Goal: Communication & Community: Answer question/provide support

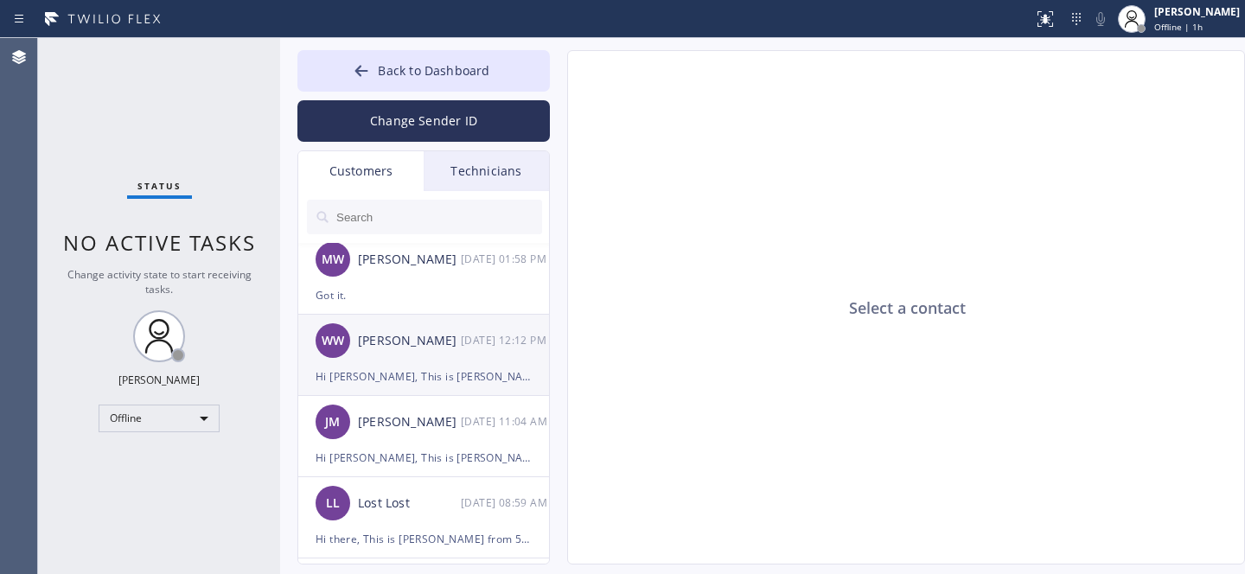
scroll to position [417, 0]
click at [407, 429] on div "[PERSON_NAME]" at bounding box center [409, 422] width 103 height 20
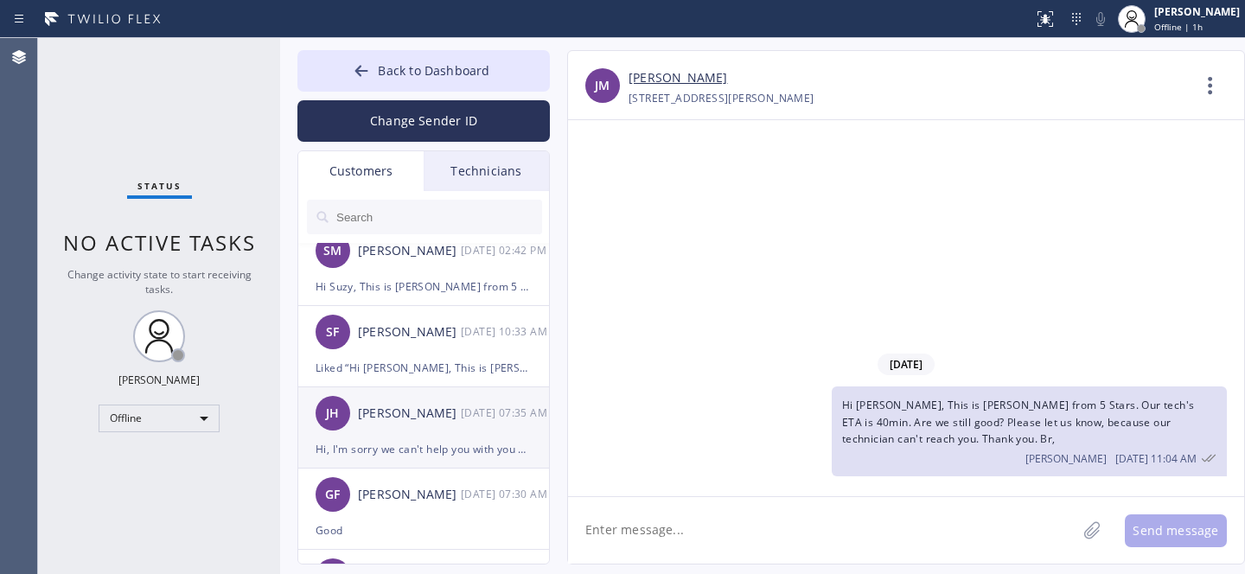
click at [422, 432] on div "[PERSON_NAME] [PERSON_NAME] [DATE] 07:35 AM" at bounding box center [424, 413] width 253 height 52
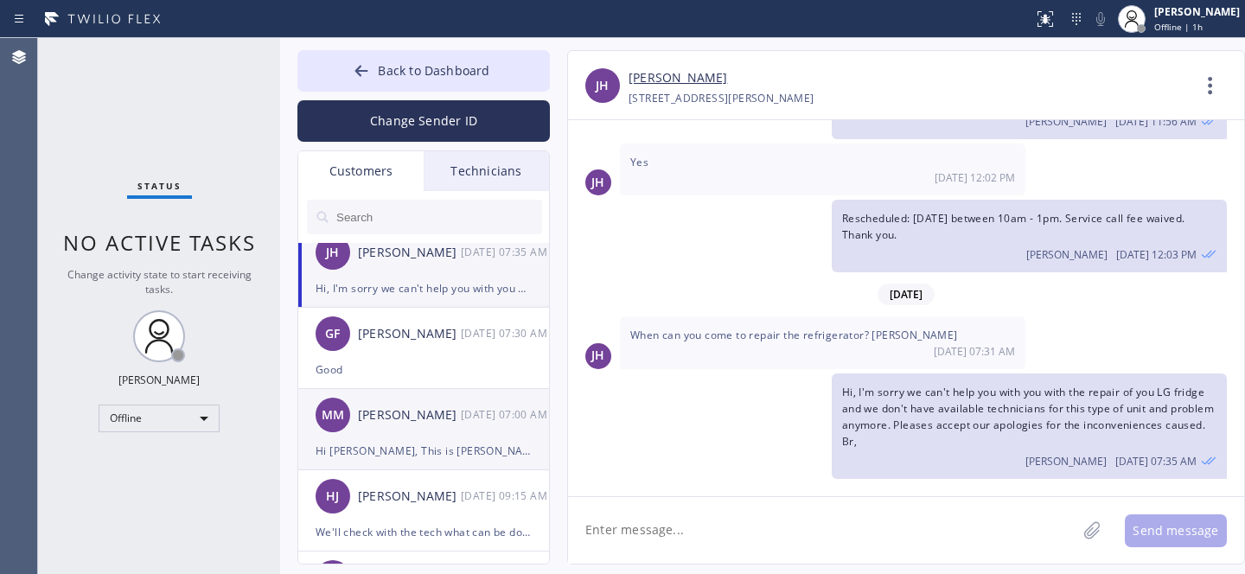
scroll to position [911, 0]
click at [422, 420] on div "[PERSON_NAME]" at bounding box center [409, 415] width 103 height 20
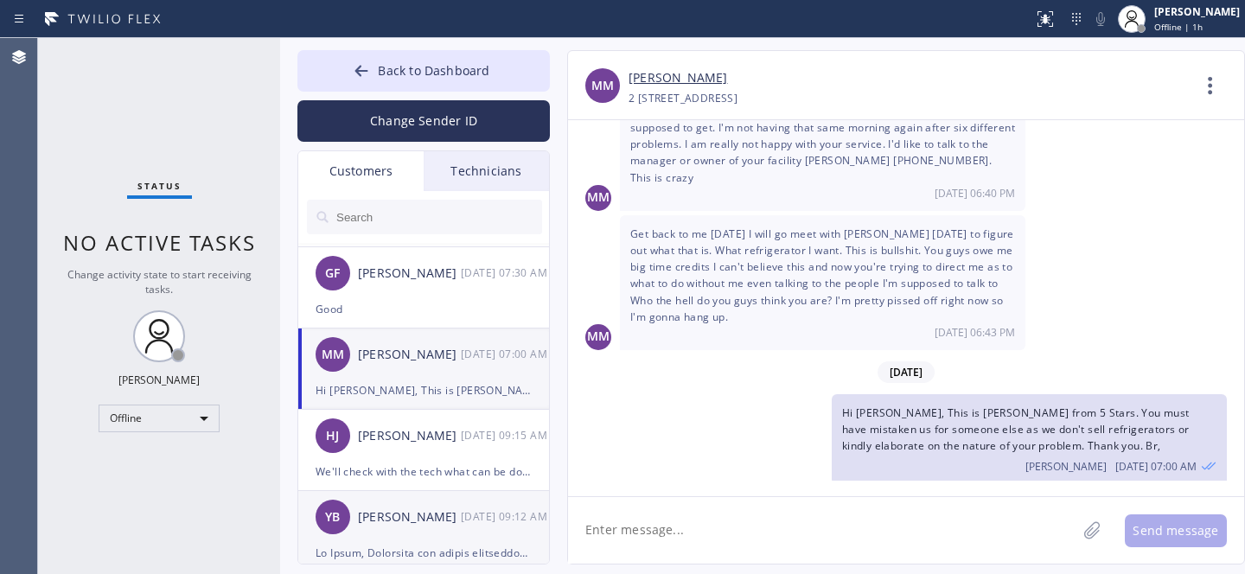
scroll to position [1109, 0]
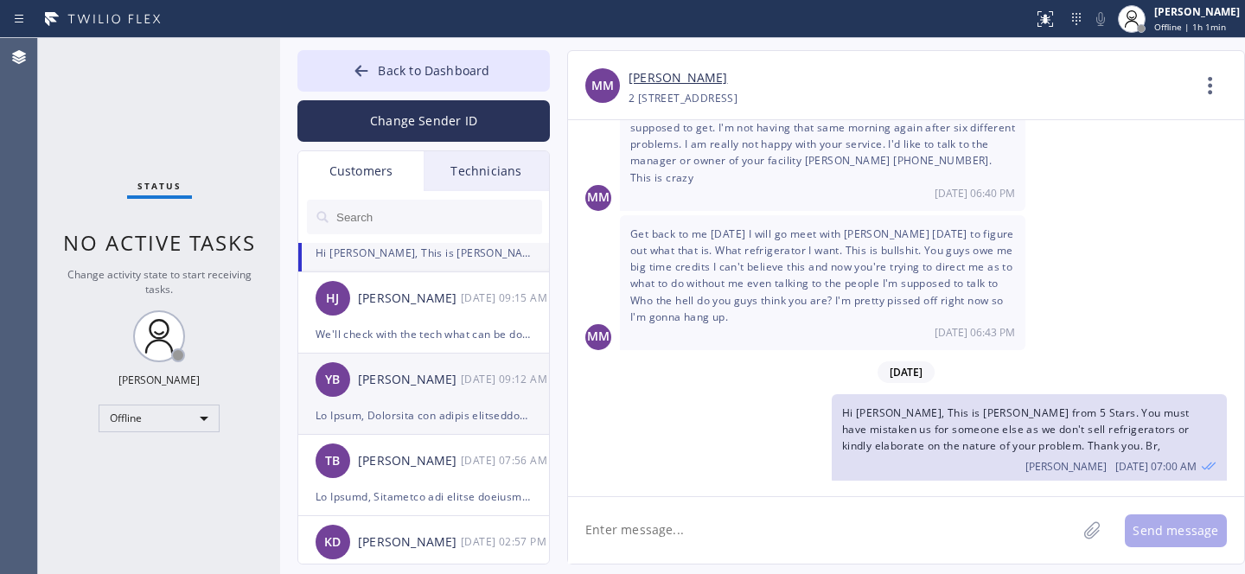
click at [396, 389] on div "[PERSON_NAME]" at bounding box center [409, 380] width 103 height 20
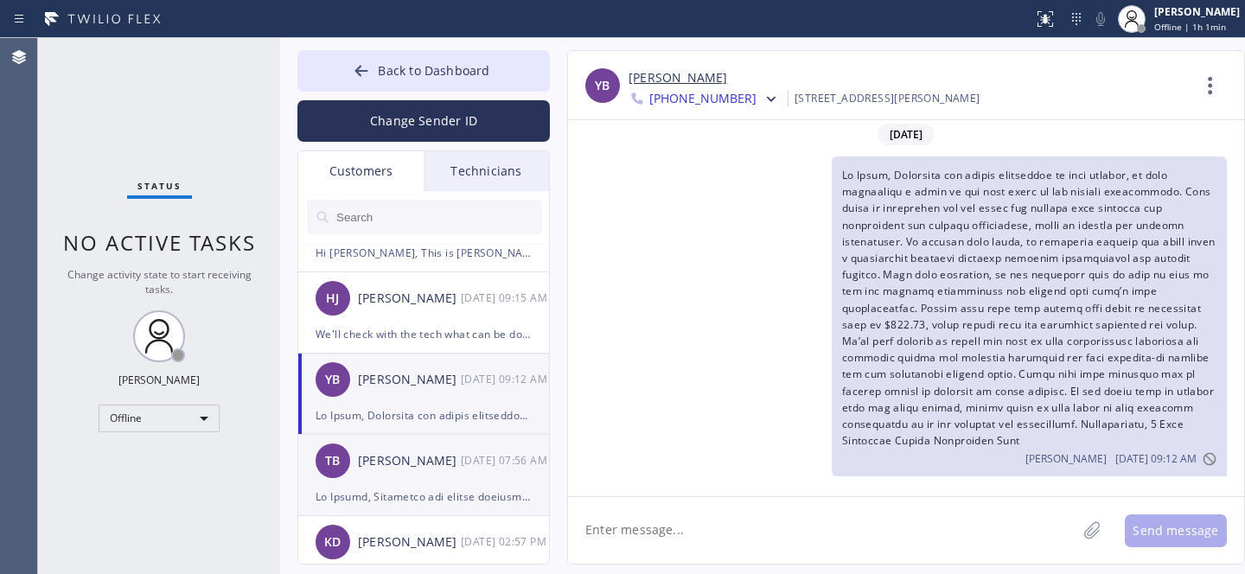
click at [420, 475] on div "[PERSON_NAME] [DATE] 07:56 AM" at bounding box center [424, 461] width 253 height 52
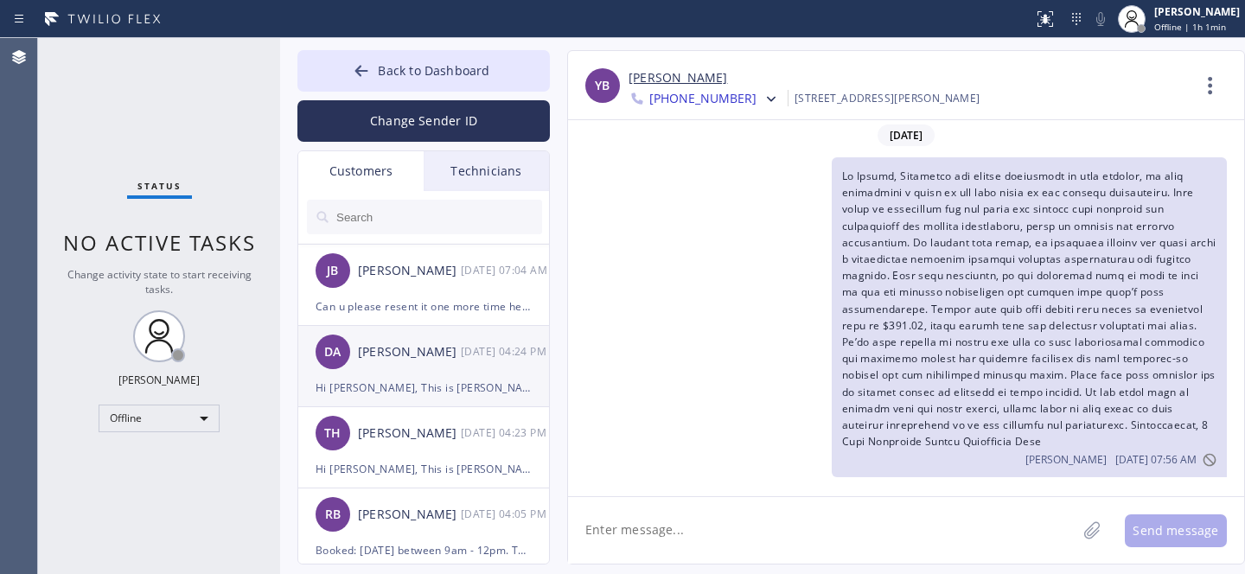
scroll to position [1705, 0]
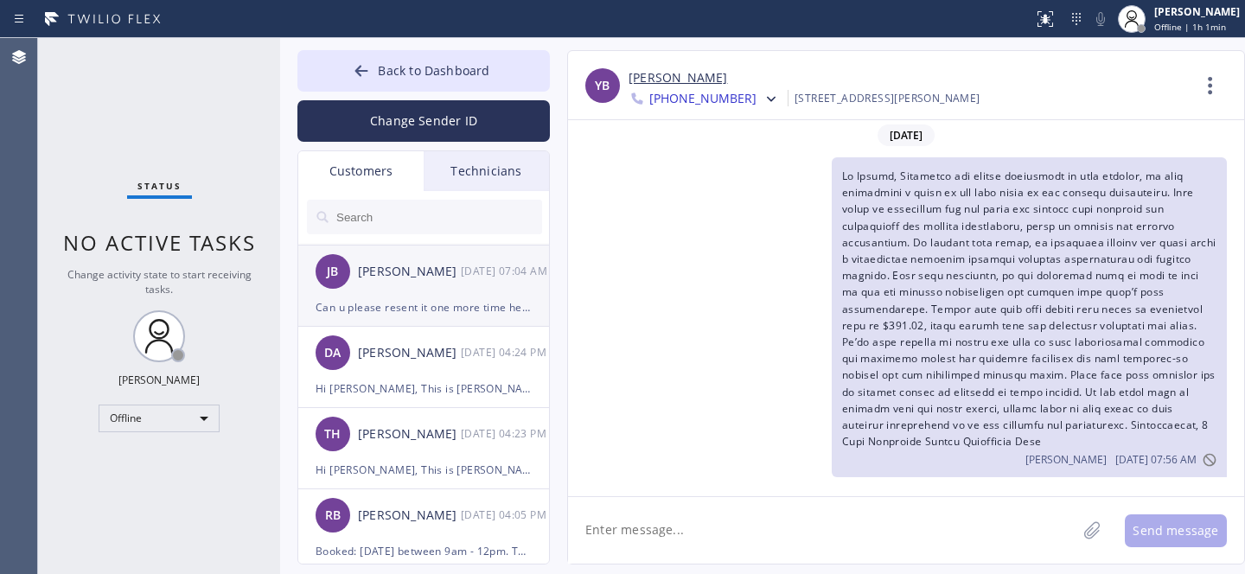
click at [399, 285] on div "[PERSON_NAME] [DATE] 07:04 AM" at bounding box center [424, 272] width 253 height 52
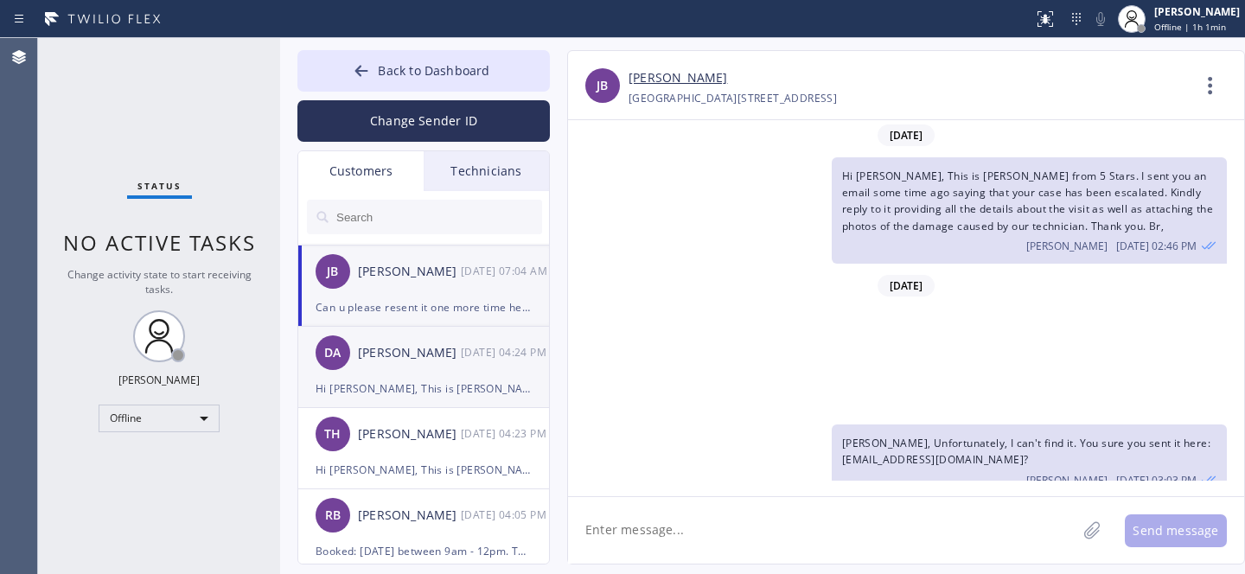
scroll to position [355, 0]
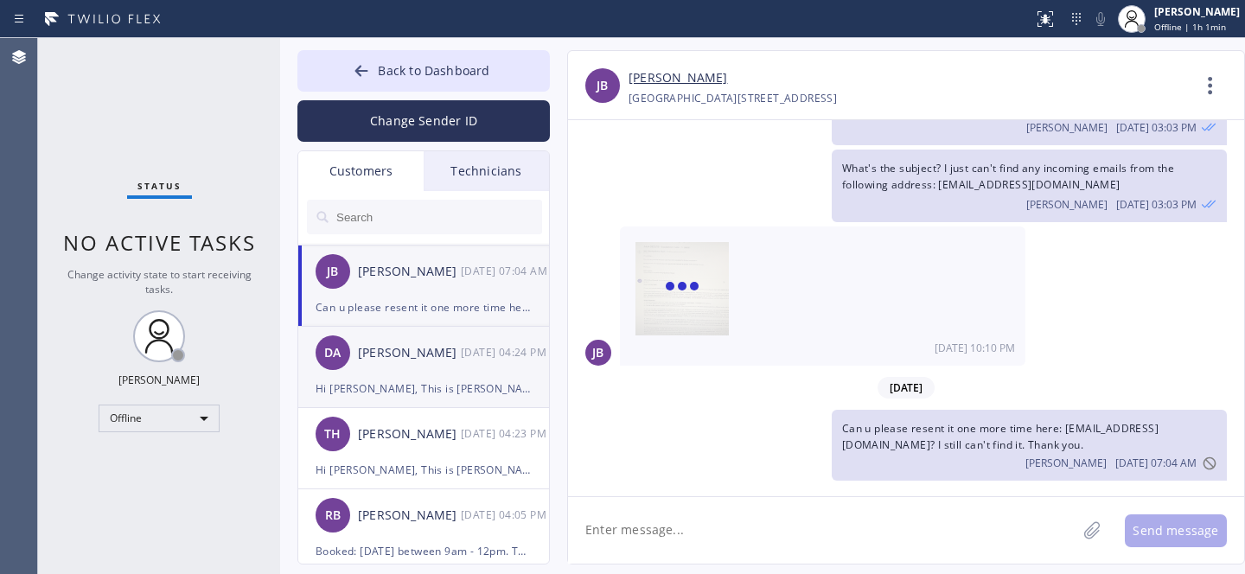
click at [410, 369] on div "DA [PERSON_NAME] Arms [DATE] 04:24 PM" at bounding box center [424, 353] width 253 height 52
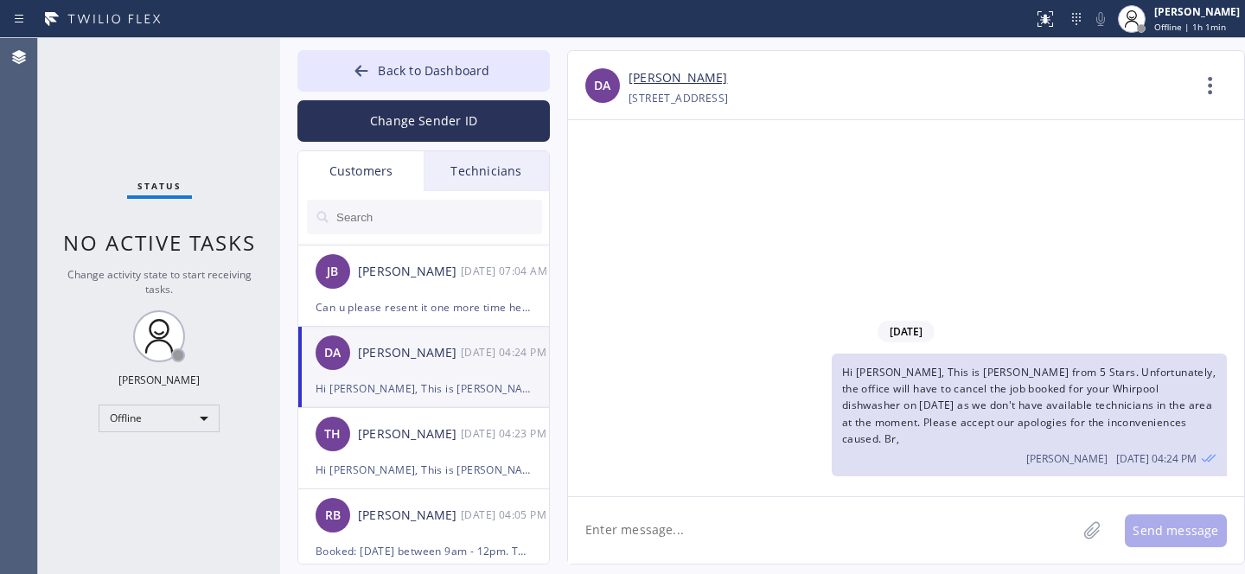
scroll to position [0, 0]
click at [419, 201] on input "text" at bounding box center [439, 217] width 208 height 35
click at [1009, 404] on span "Hi [PERSON_NAME], This is [PERSON_NAME] from 5 Stars. Unfortunately, the office…" at bounding box center [1029, 405] width 374 height 81
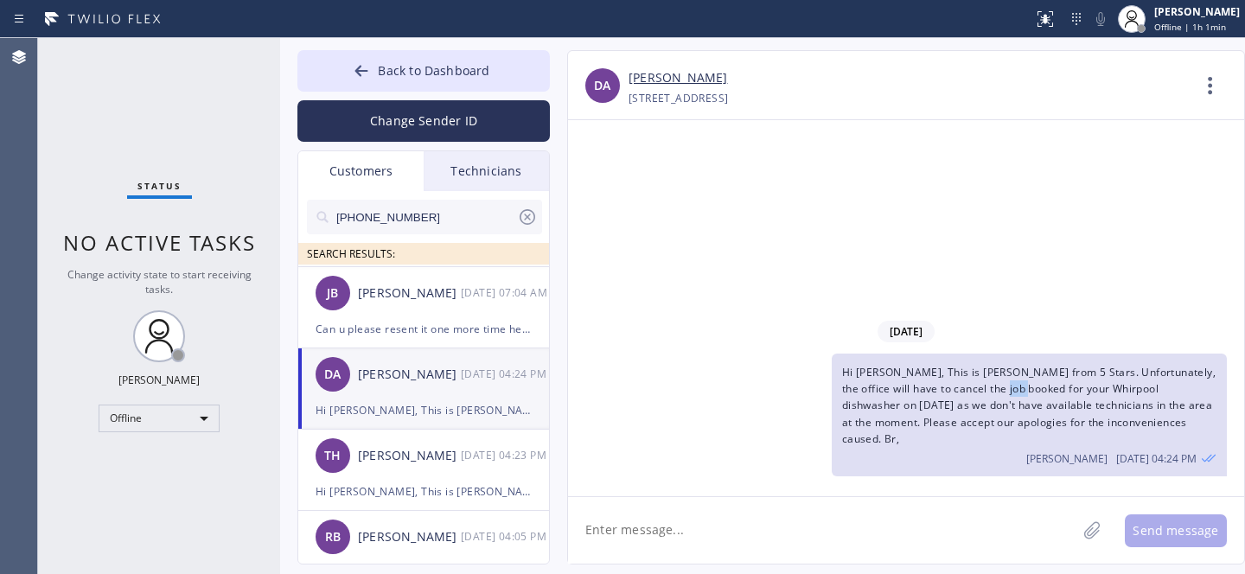
click at [1009, 405] on span "Hi [PERSON_NAME], This is [PERSON_NAME] from 5 Stars. Unfortunately, the office…" at bounding box center [1029, 405] width 374 height 81
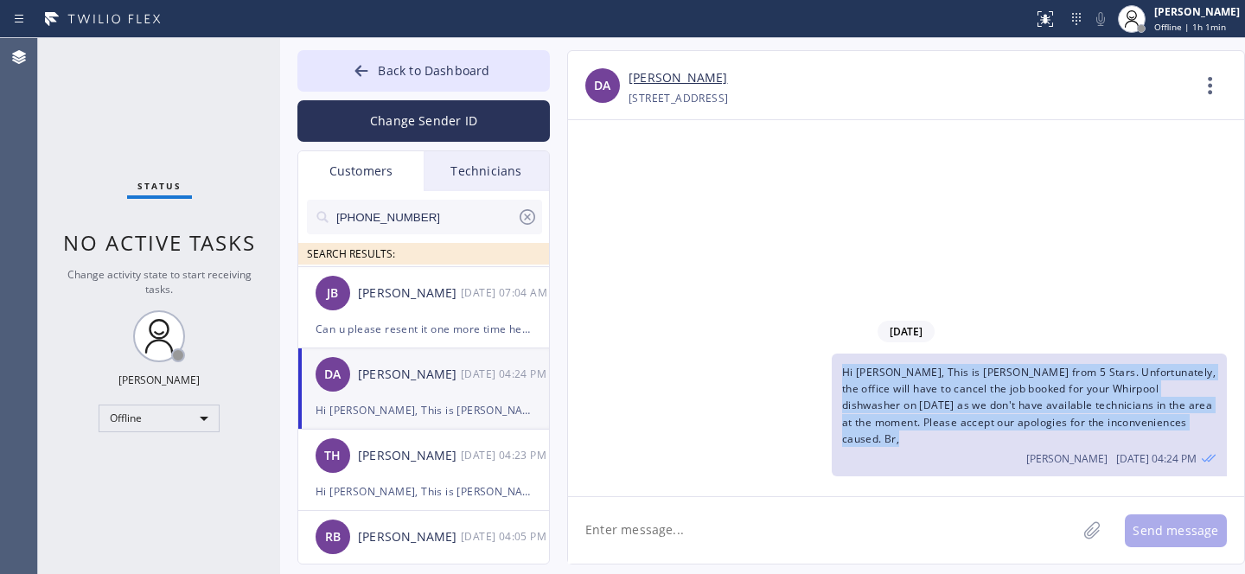
click at [1009, 405] on span "Hi [PERSON_NAME], This is [PERSON_NAME] from 5 Stars. Unfortunately, the office…" at bounding box center [1029, 405] width 374 height 81
copy span "Hi [PERSON_NAME], This is [PERSON_NAME] from 5 Stars. Unfortunately, the office…"
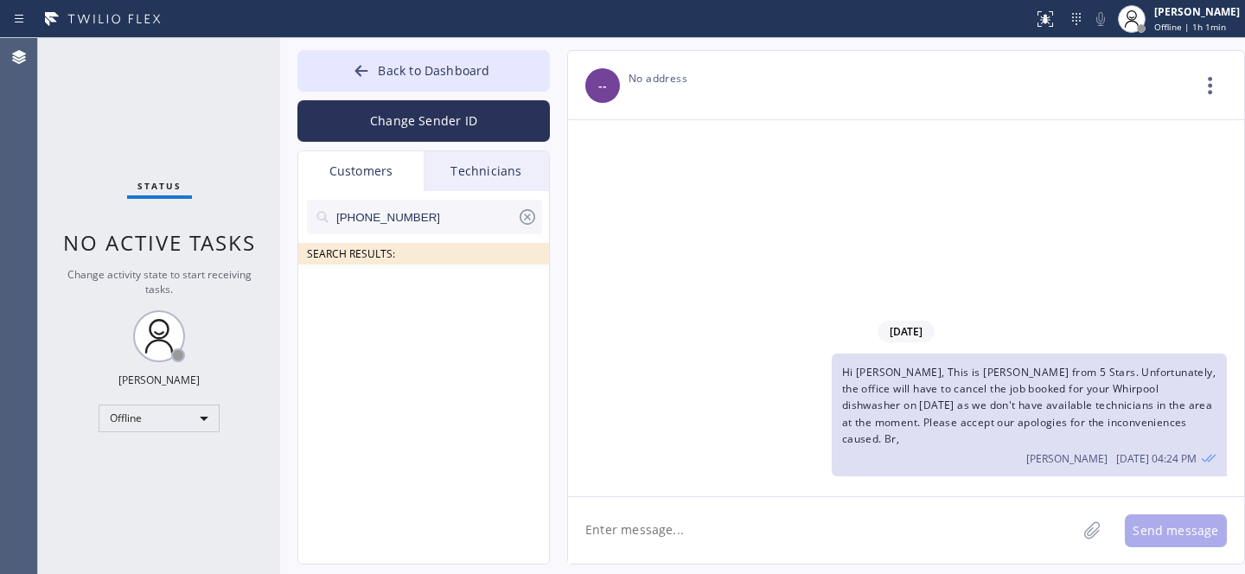
click at [339, 219] on input "[PHONE_NUMBER]" at bounding box center [426, 217] width 182 height 35
type input "[PHONE_NUMBER]"
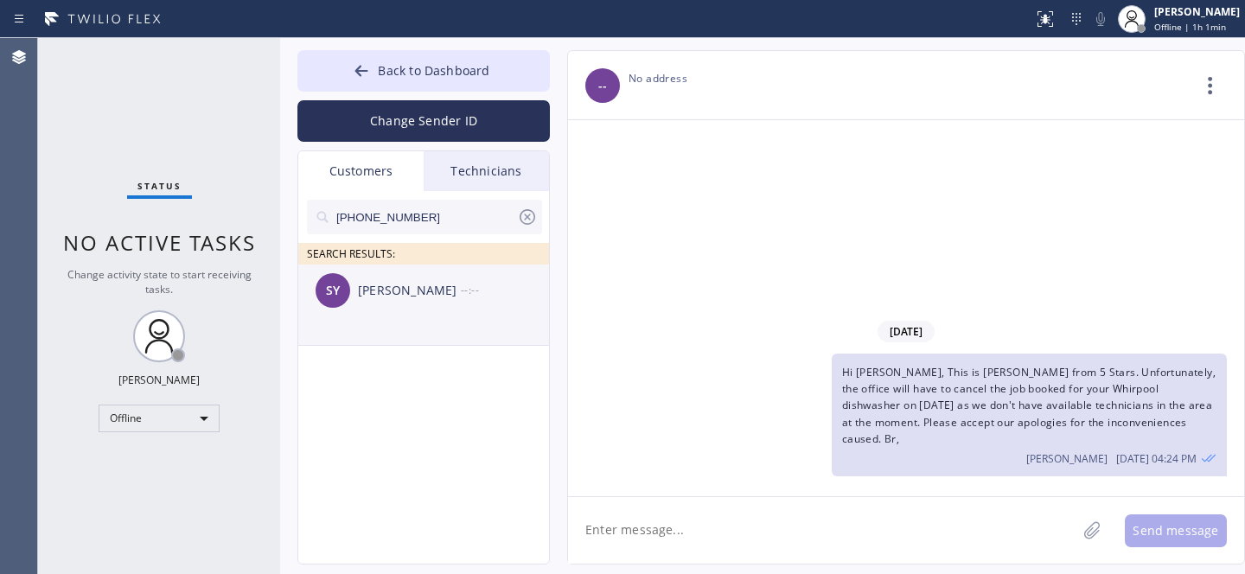
click at [400, 298] on div "[PERSON_NAME]" at bounding box center [409, 291] width 103 height 20
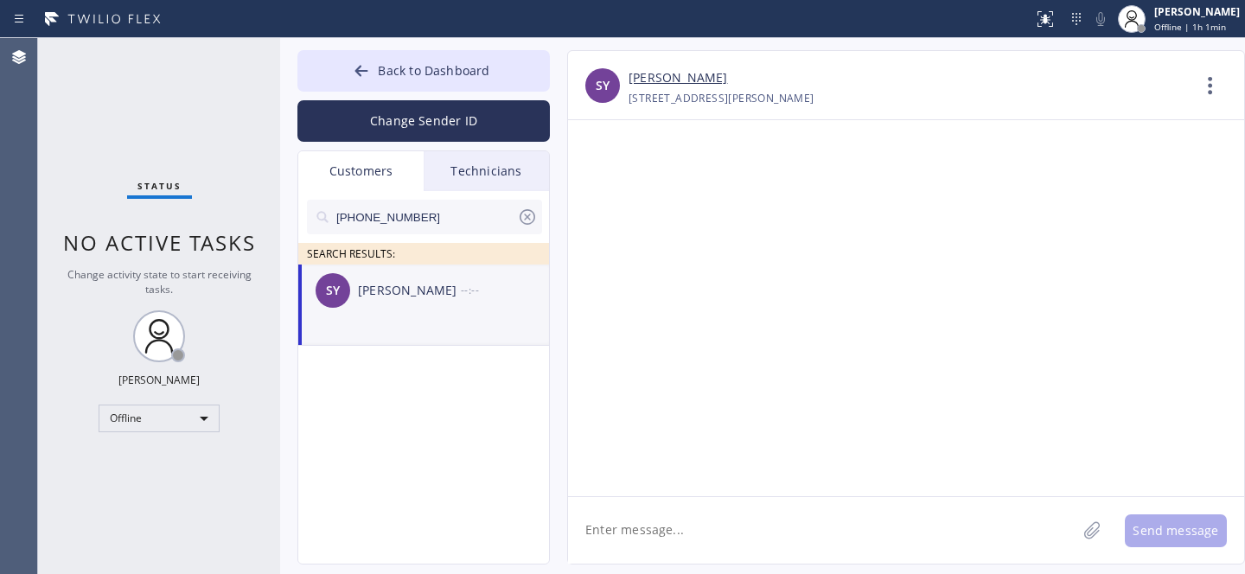
click at [694, 521] on textarea at bounding box center [822, 530] width 509 height 67
paste textarea "Hi [PERSON_NAME], This is [PERSON_NAME] from 5 Stars. Unfortunately, the office…"
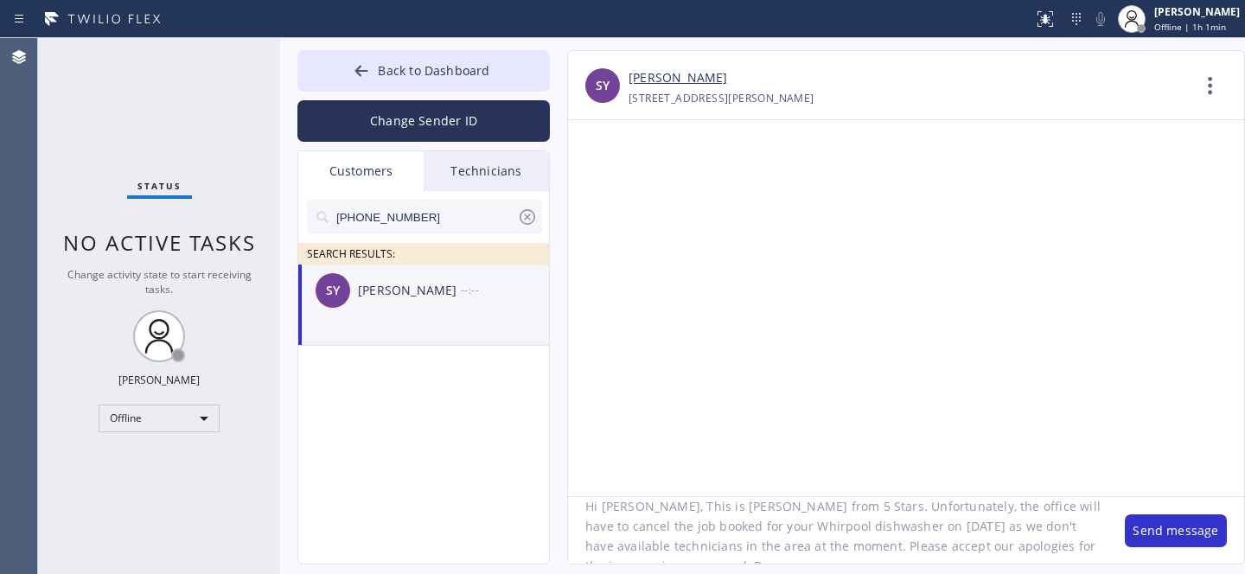
scroll to position [22, 0]
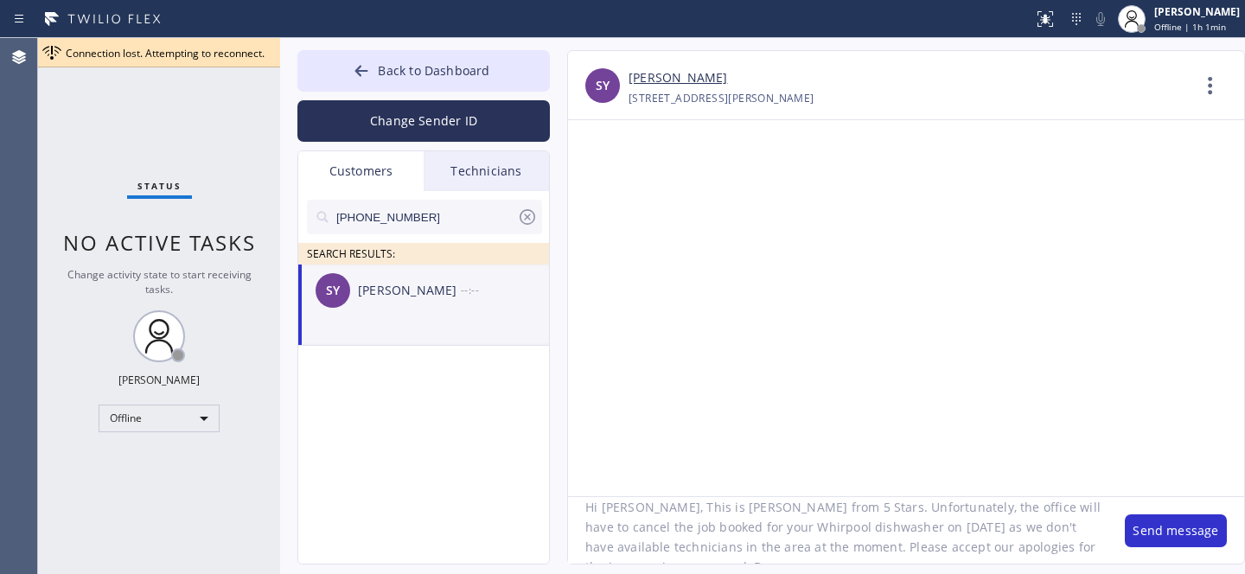
click at [764, 526] on textarea "Hi [PERSON_NAME], This is [PERSON_NAME] from 5 Stars. Unfortunately, the office…" at bounding box center [838, 530] width 540 height 67
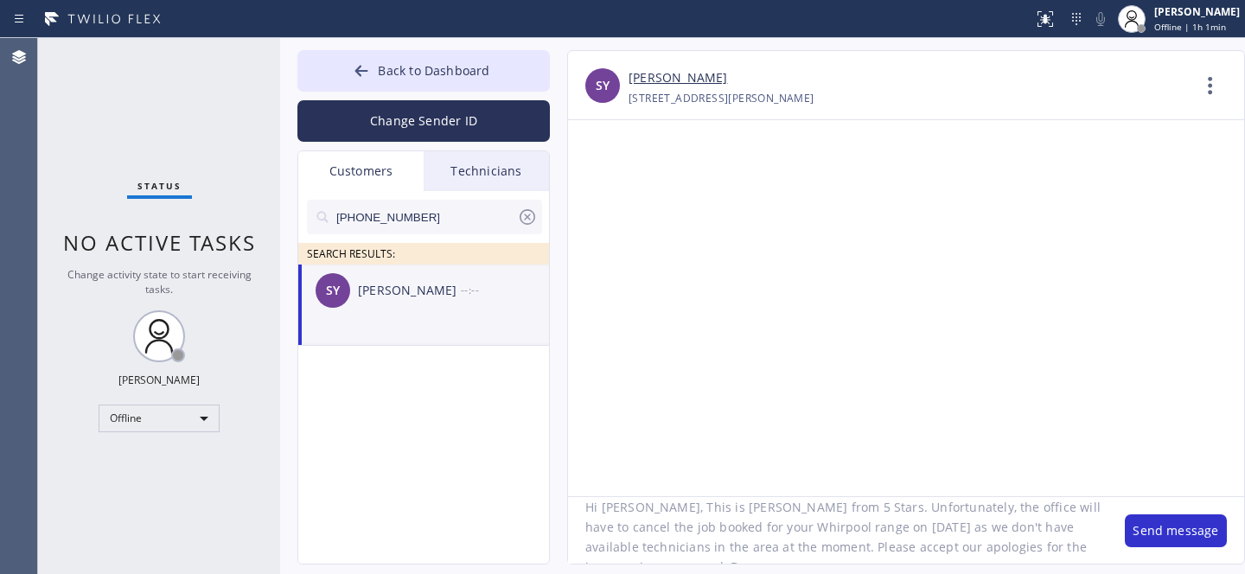
click at [809, 528] on textarea "Hi [PERSON_NAME], This is [PERSON_NAME] from 5 Stars. Unfortunately, the office…" at bounding box center [838, 530] width 540 height 67
click at [621, 509] on textarea "Hi [PERSON_NAME], This is [PERSON_NAME] from 5 Stars. Unfortunately, the office…" at bounding box center [838, 530] width 540 height 67
type textarea "Hi [PERSON_NAME], This is [PERSON_NAME] from 5 Stars. Unfortunately, the office…"
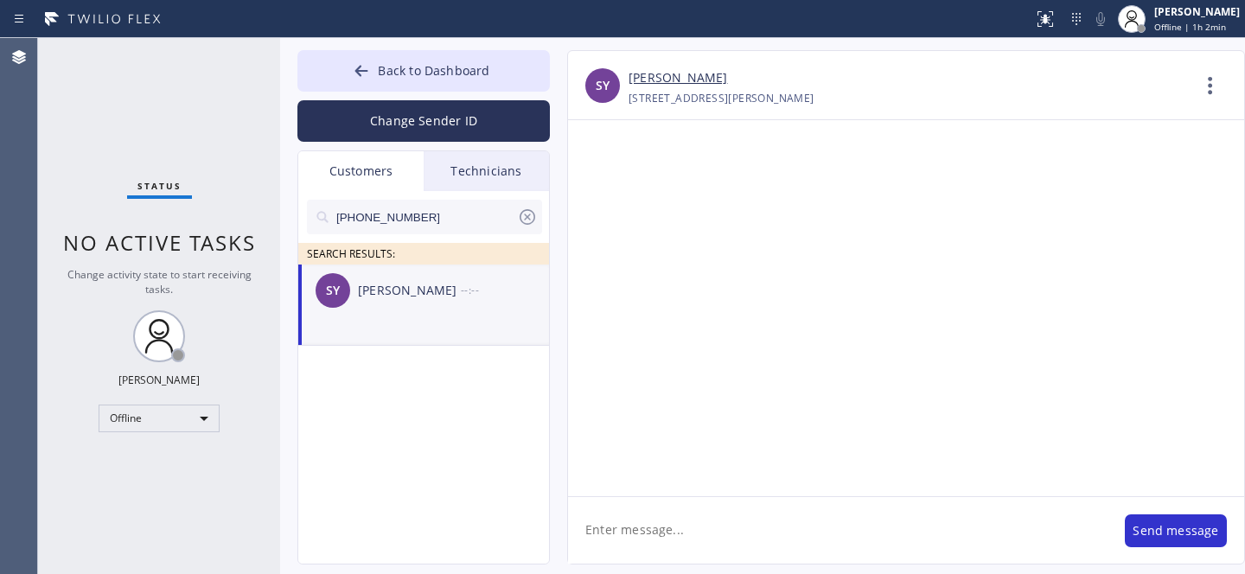
scroll to position [0, 0]
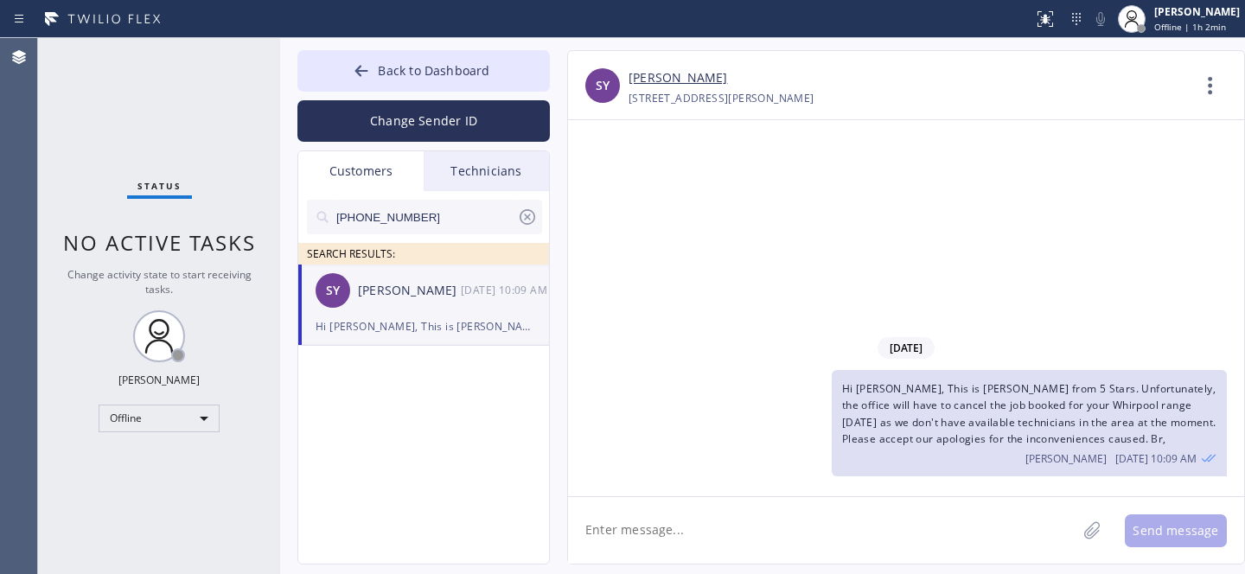
click at [527, 217] on icon at bounding box center [528, 217] width 16 height 16
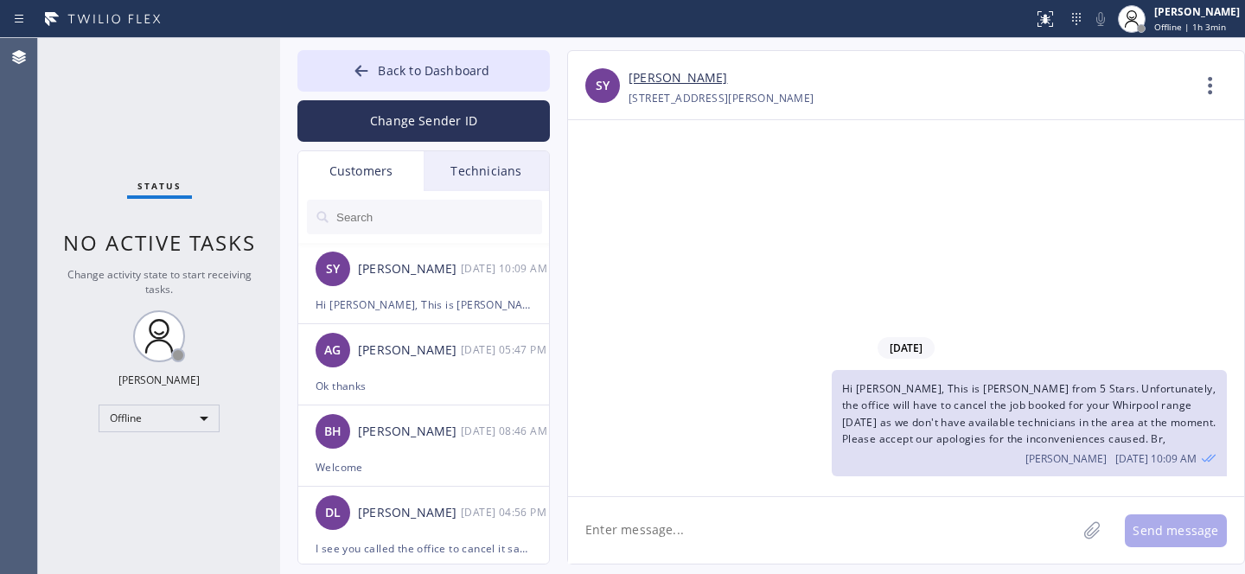
drag, startPoint x: 377, startPoint y: 54, endPoint x: 520, endPoint y: 3, distance: 151.5
click at [377, 55] on button "Back to Dashboard" at bounding box center [423, 71] width 253 height 42
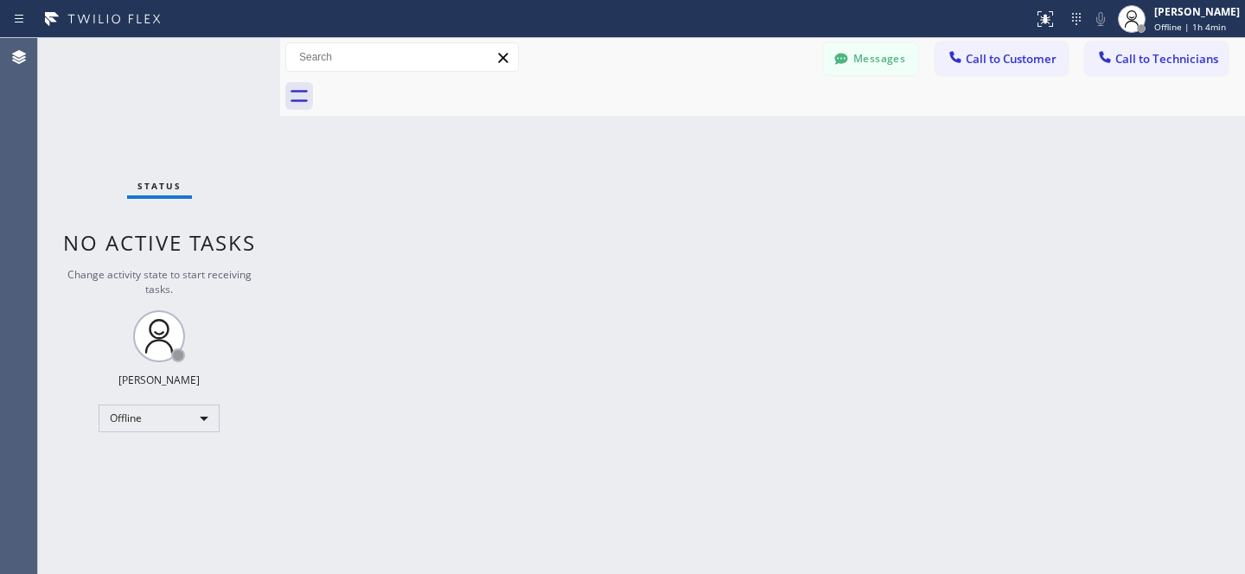
click at [891, 71] on button "Messages" at bounding box center [870, 58] width 95 height 33
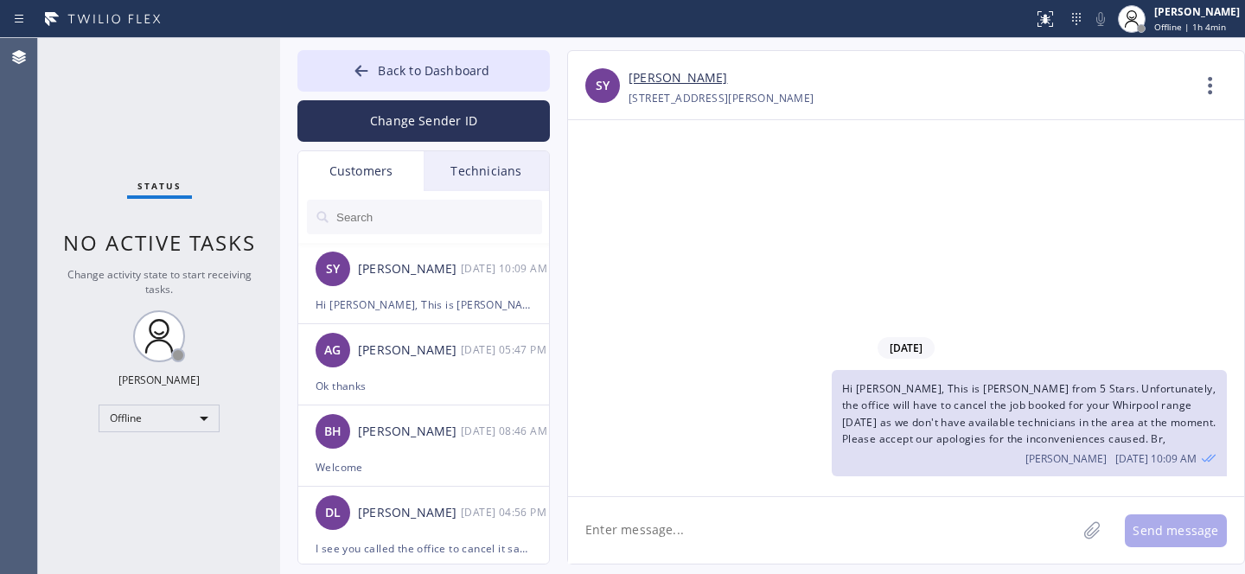
click at [376, 219] on input "text" at bounding box center [439, 217] width 208 height 35
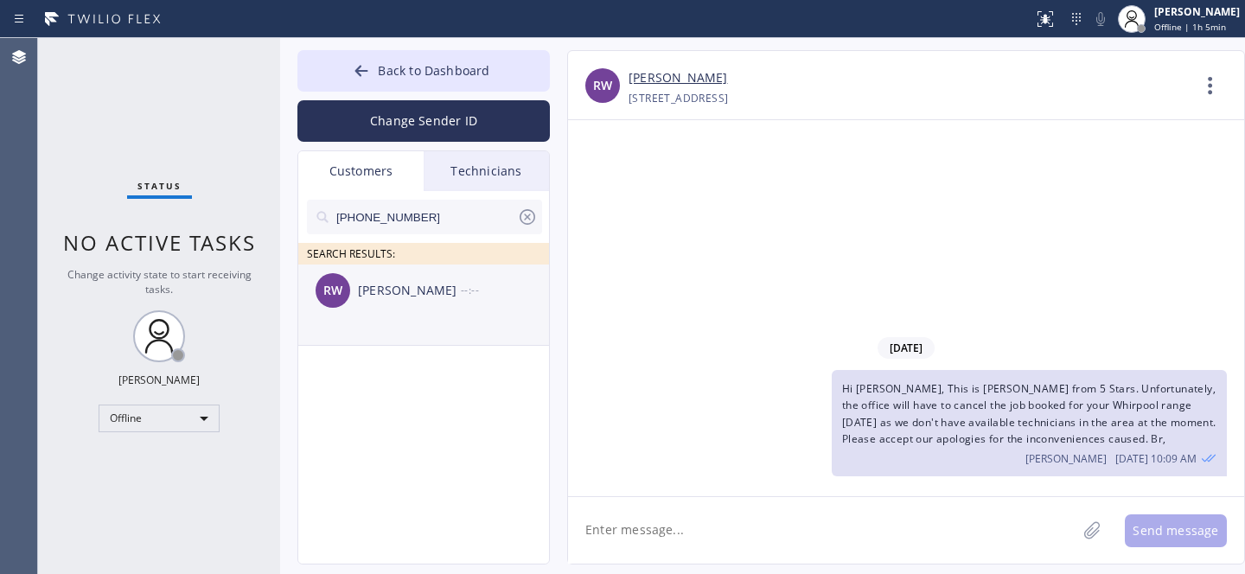
click at [364, 296] on div "[PERSON_NAME]" at bounding box center [409, 291] width 103 height 20
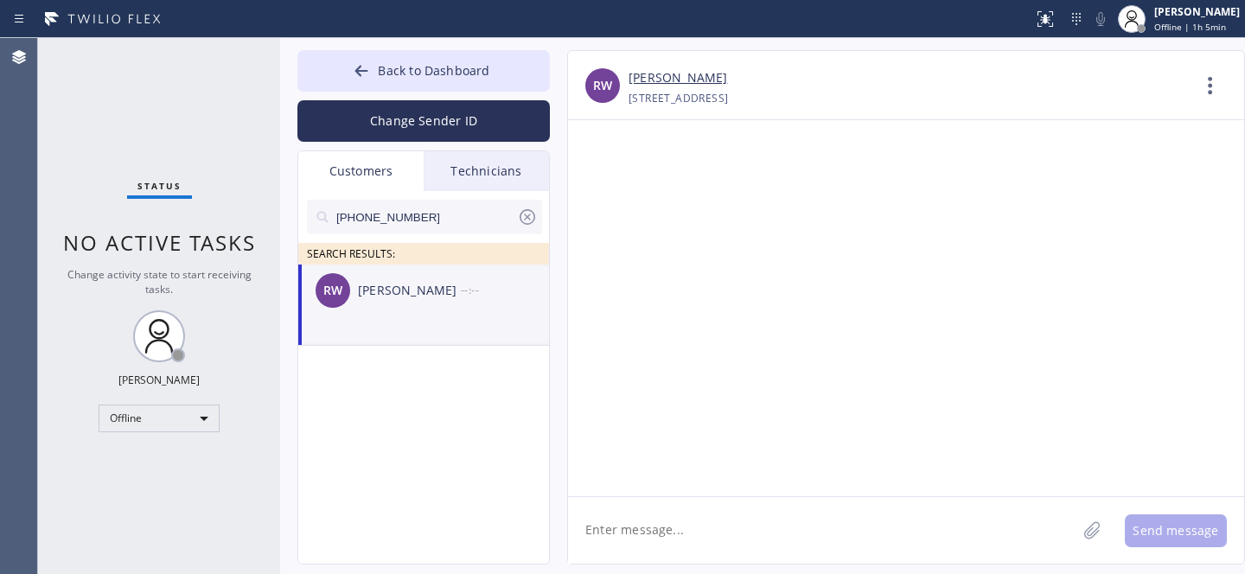
click at [719, 528] on textarea at bounding box center [822, 530] width 509 height 67
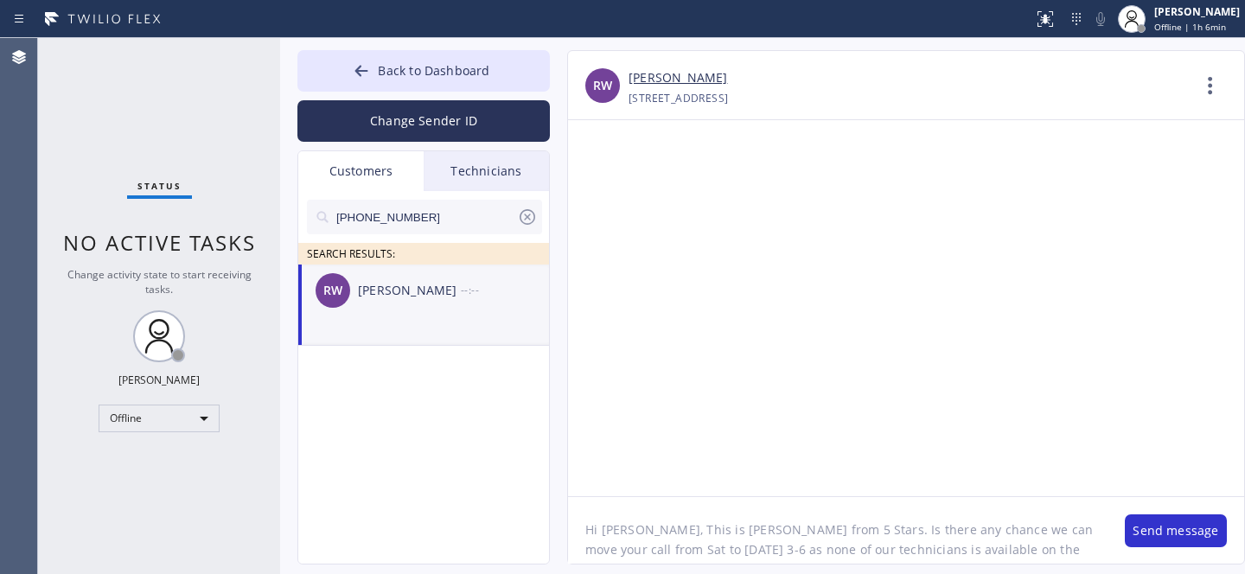
click at [1050, 552] on textarea "Hi [PERSON_NAME], This is [PERSON_NAME] from 5 Stars. Is there any chance we ca…" at bounding box center [838, 530] width 540 height 67
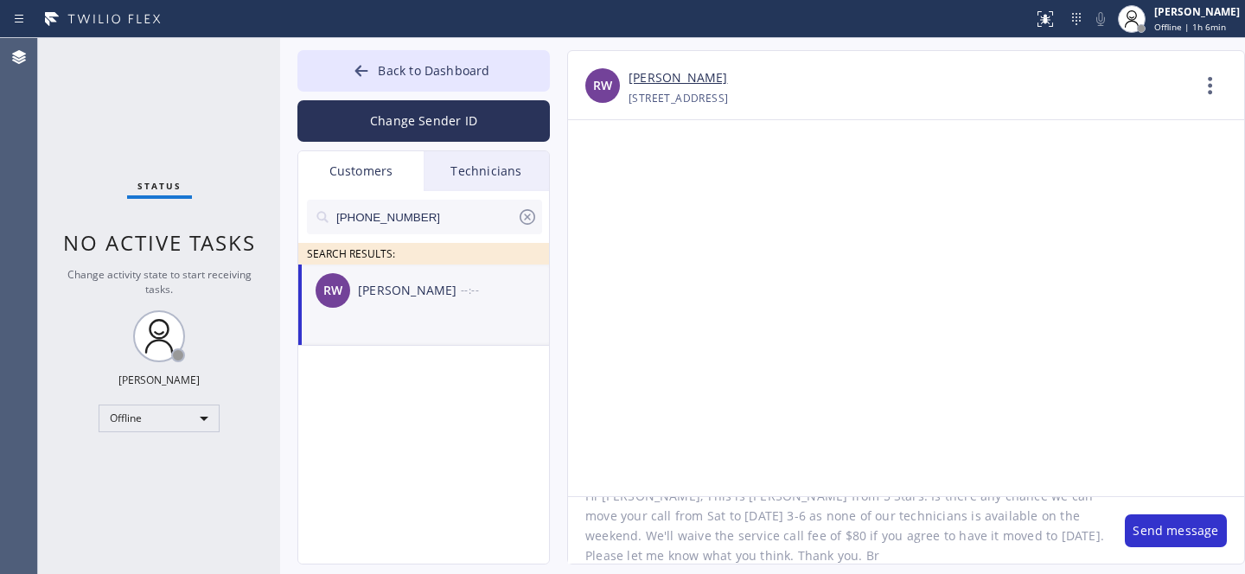
type textarea "Hi [PERSON_NAME], This is [PERSON_NAME] from 5 Stars. Is there any chance we ca…"
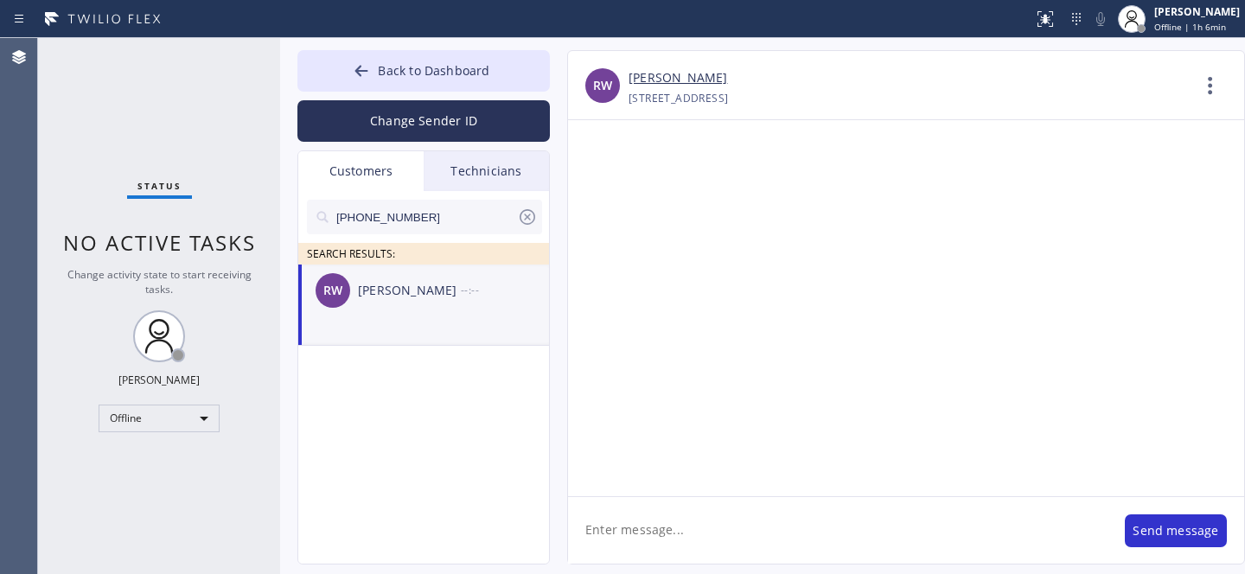
scroll to position [0, 0]
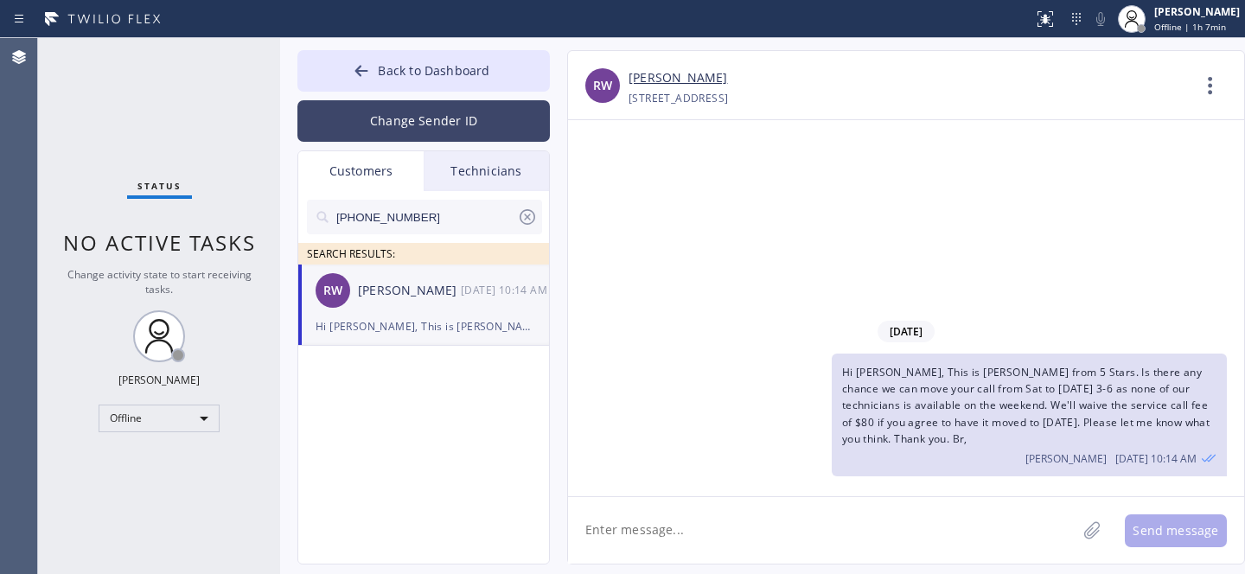
drag, startPoint x: 526, startPoint y: 223, endPoint x: 452, endPoint y: 130, distance: 118.9
click at [527, 222] on icon at bounding box center [527, 217] width 21 height 21
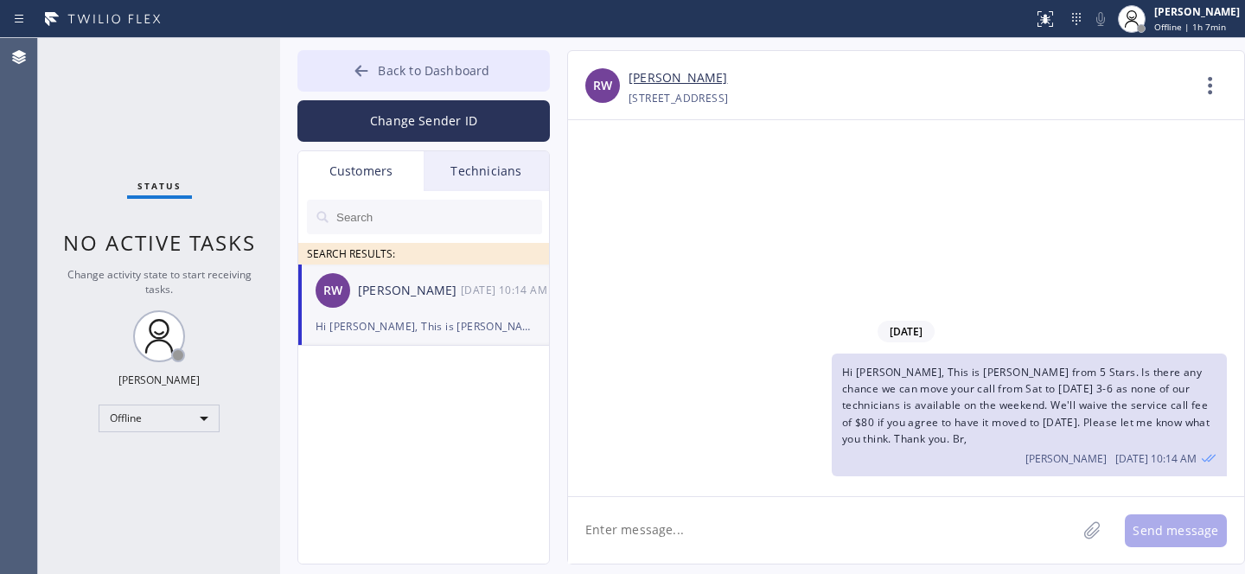
click at [410, 70] on span "Back to Dashboard" at bounding box center [434, 70] width 112 height 16
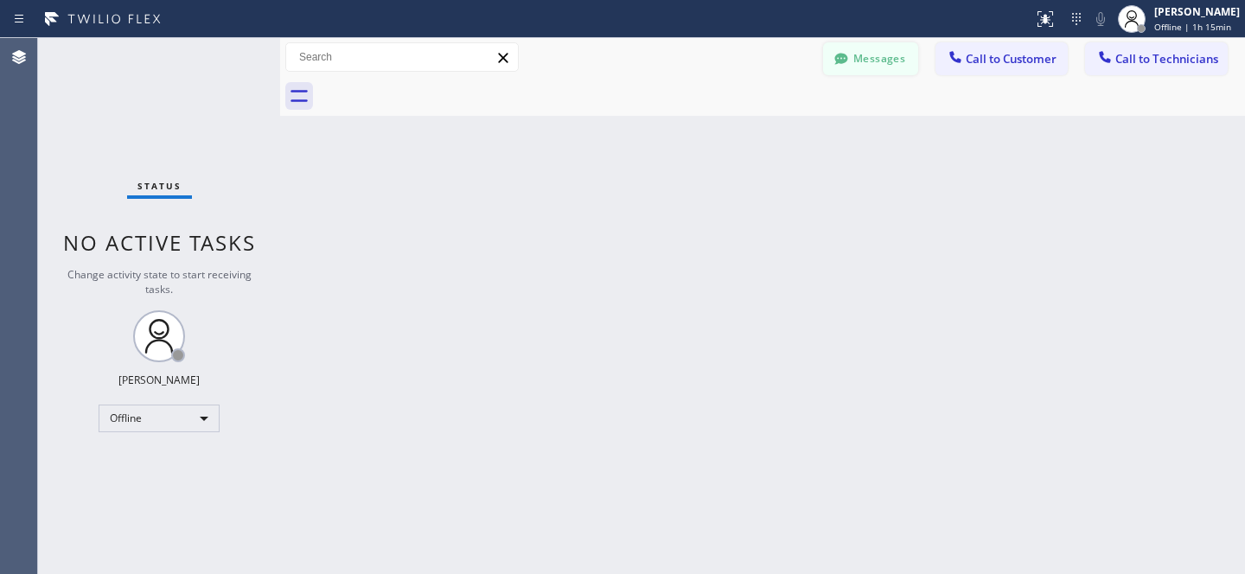
click at [874, 56] on button "Messages" at bounding box center [870, 58] width 95 height 33
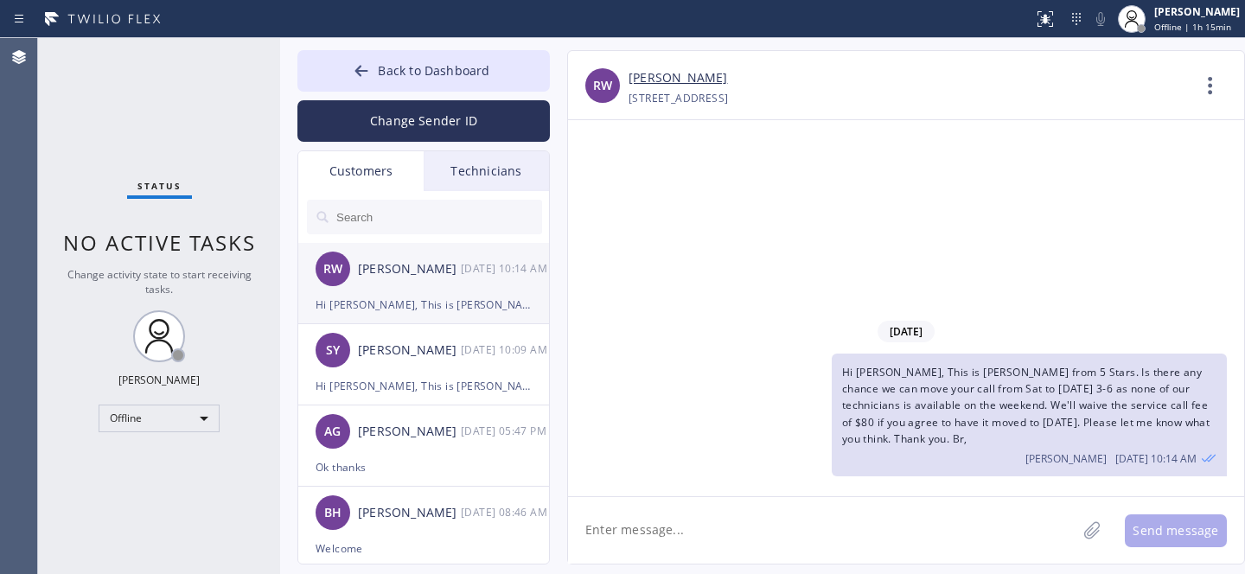
click at [433, 295] on div "Hi [PERSON_NAME], This is [PERSON_NAME] from 5 Stars. Is there any chance we ca…" at bounding box center [424, 305] width 216 height 20
click at [380, 62] on span "Back to Dashboard" at bounding box center [434, 70] width 112 height 16
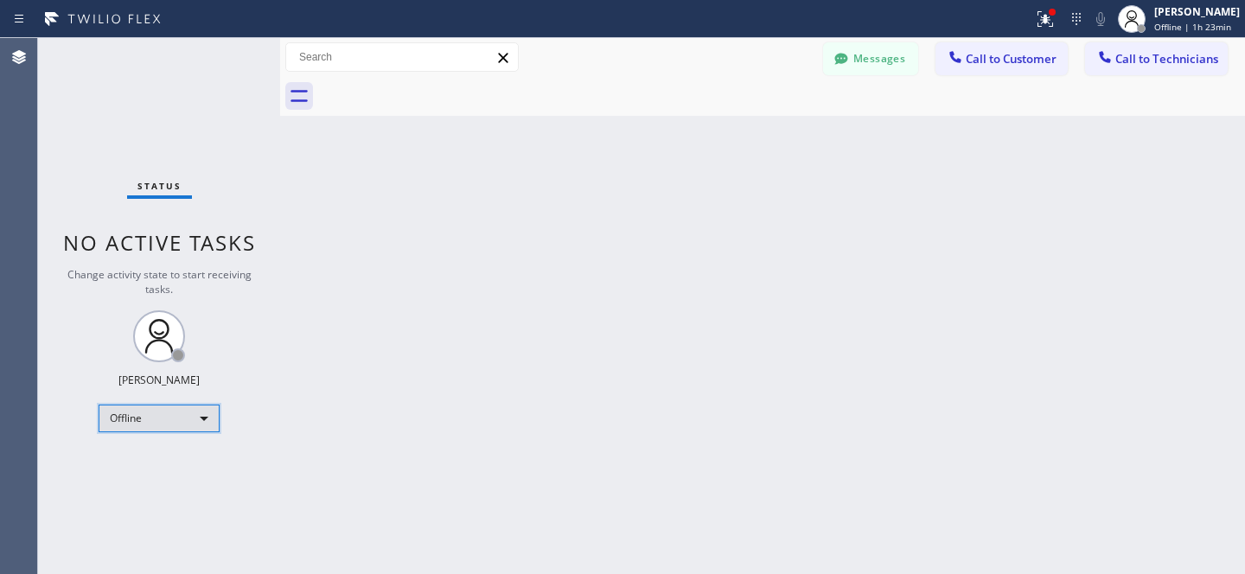
click at [154, 405] on div "Offline" at bounding box center [159, 419] width 121 height 28
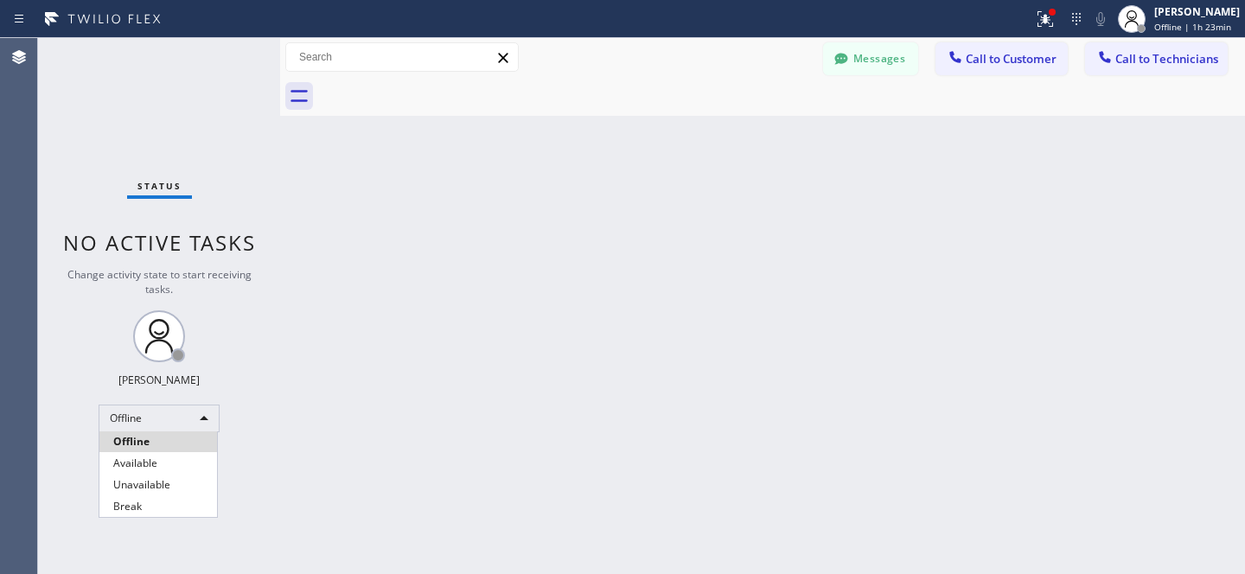
click at [144, 451] on li "Offline" at bounding box center [158, 442] width 118 height 21
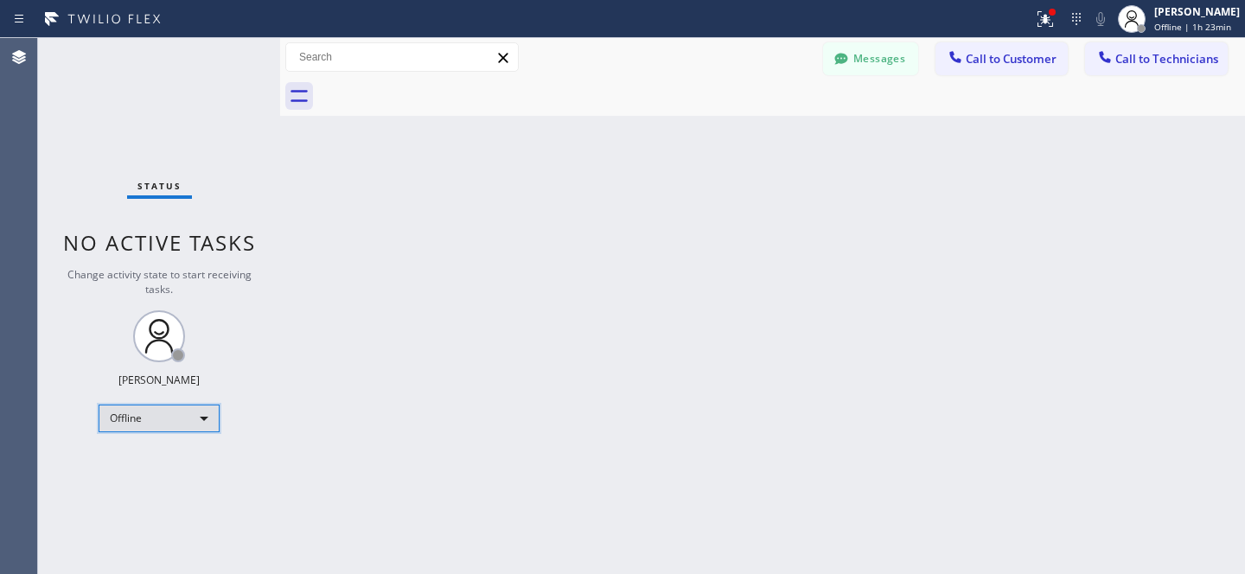
click at [168, 416] on div "Offline" at bounding box center [159, 419] width 121 height 28
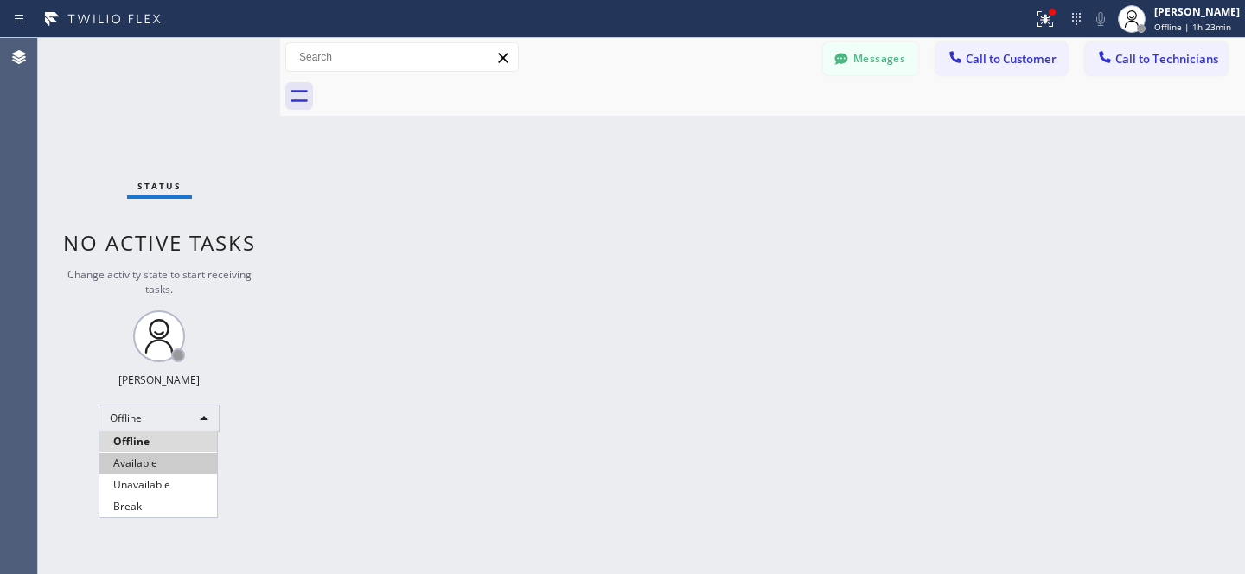
click at [163, 465] on li "Available" at bounding box center [158, 463] width 118 height 21
click at [871, 53] on button "Messages" at bounding box center [870, 58] width 95 height 33
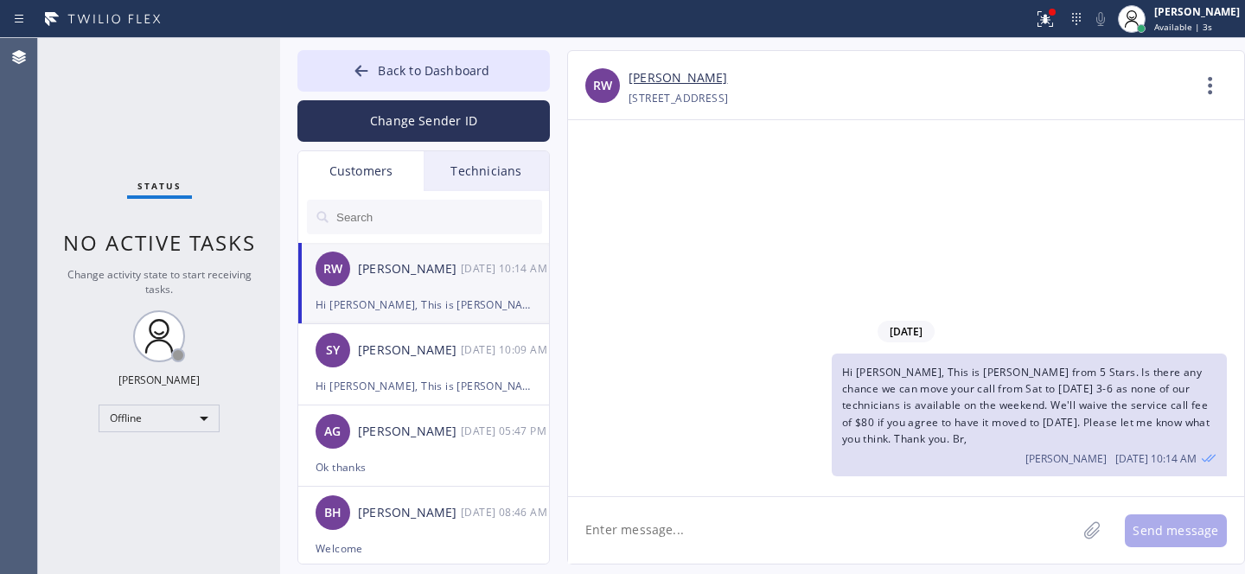
click at [421, 291] on div "RW [PERSON_NAME] [DATE] 10:14 AM" at bounding box center [424, 269] width 253 height 52
click at [647, 75] on link "[PERSON_NAME]" at bounding box center [678, 78] width 99 height 20
click at [385, 79] on button "Back to Dashboard" at bounding box center [423, 71] width 253 height 42
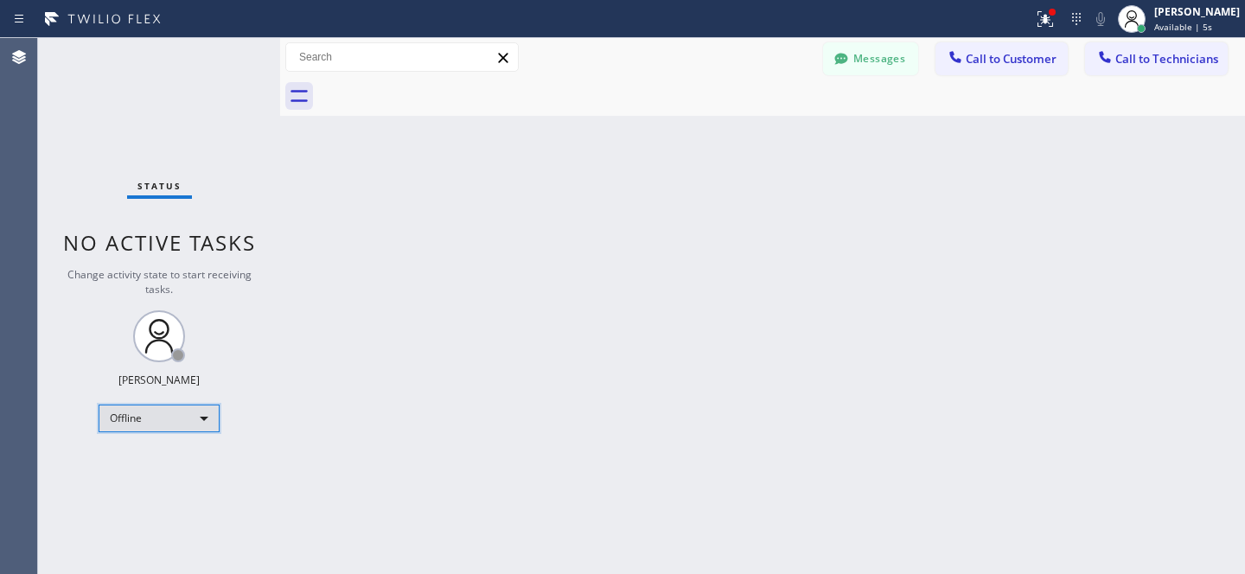
click at [141, 428] on div "Offline" at bounding box center [159, 419] width 121 height 28
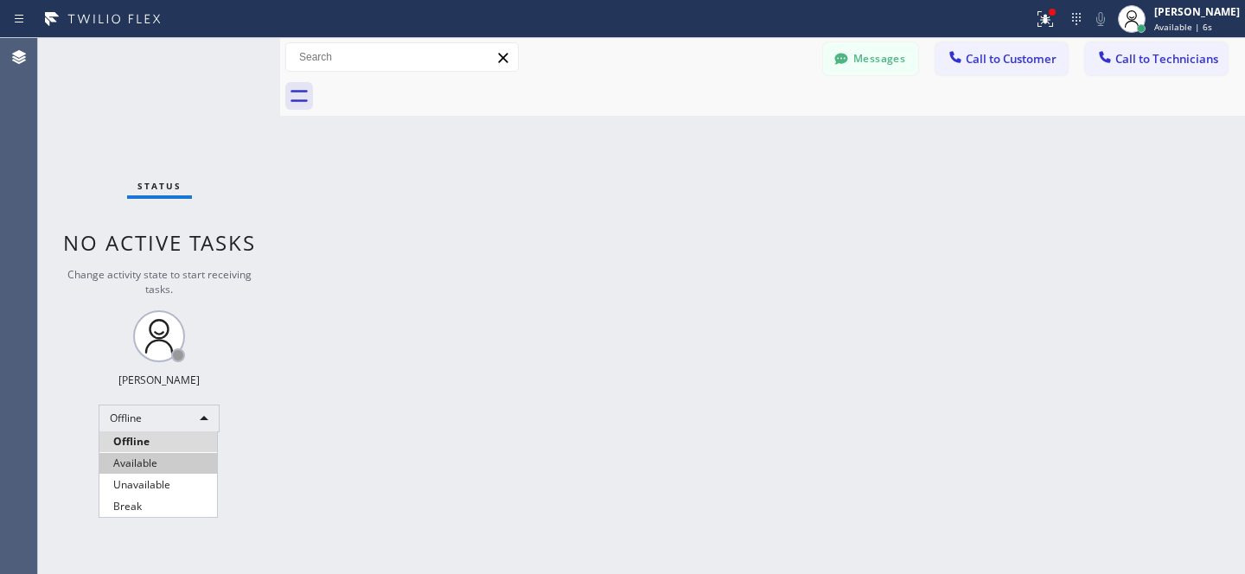
click at [151, 461] on li "Available" at bounding box center [158, 463] width 118 height 21
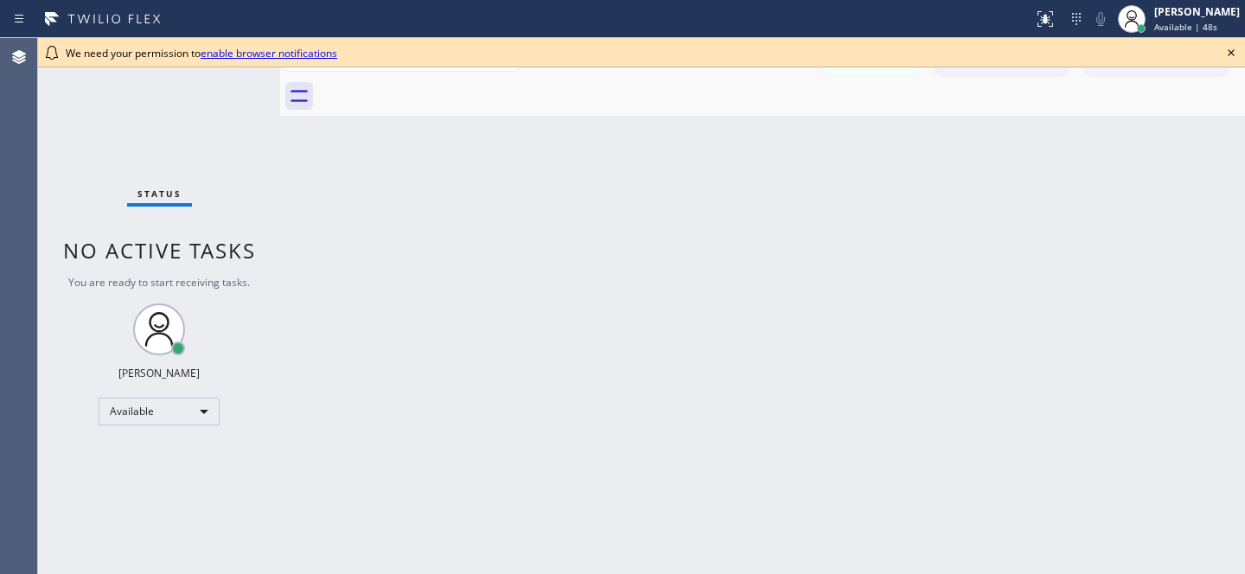
click at [1229, 54] on icon at bounding box center [1231, 52] width 21 height 21
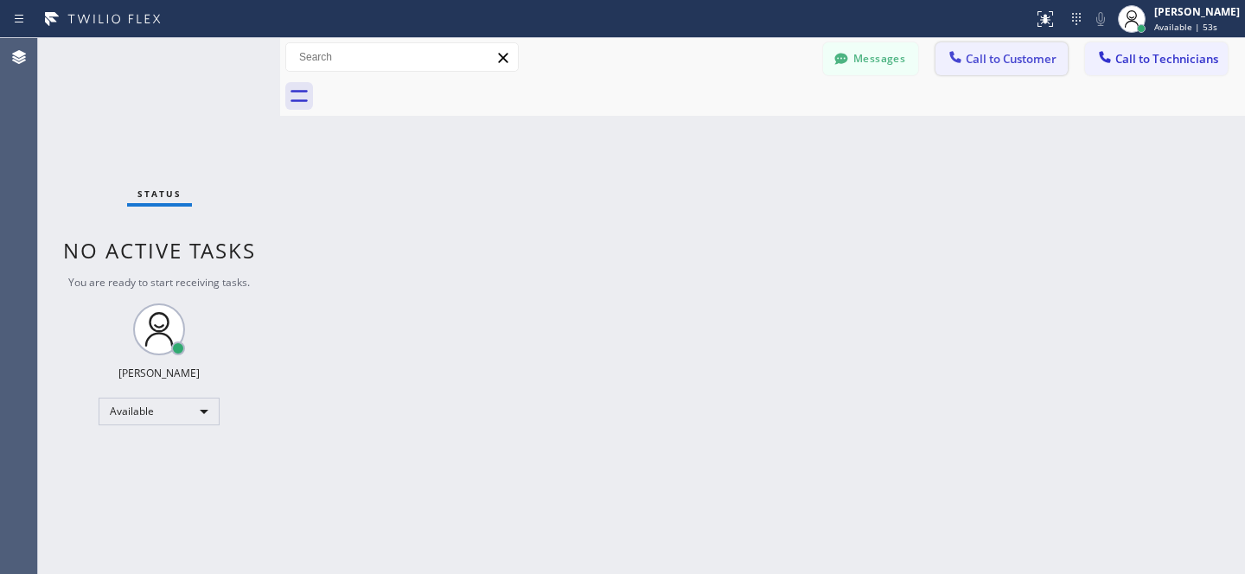
click at [1005, 66] on span "Call to Customer" at bounding box center [1011, 59] width 91 height 16
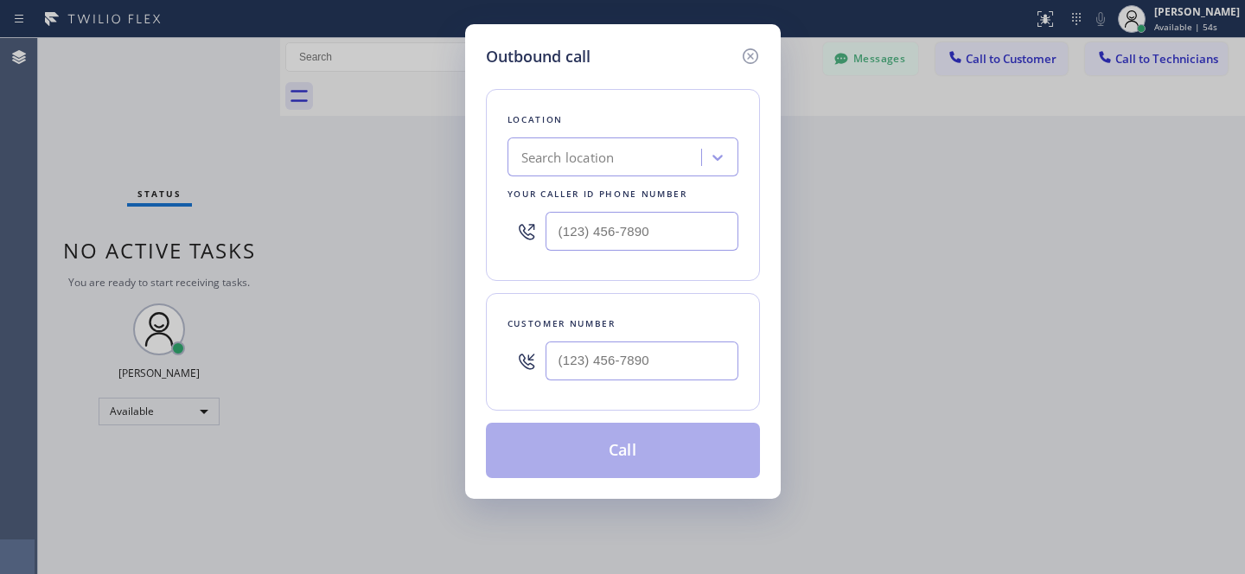
click at [615, 165] on div "Search location" at bounding box center [567, 158] width 93 height 20
paste input "Laguna Niguel Repair Service"
type input "Laguna Niguel Repair Service"
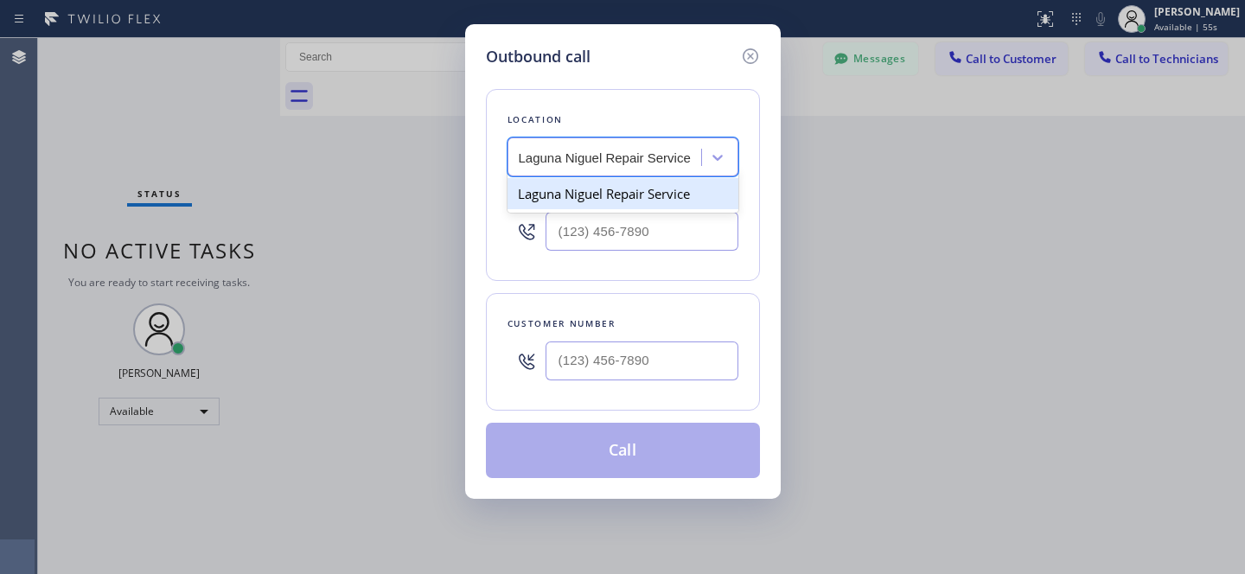
click at [604, 192] on div "Laguna Niguel Repair Service" at bounding box center [623, 193] width 231 height 31
type input "(949) 202-5983"
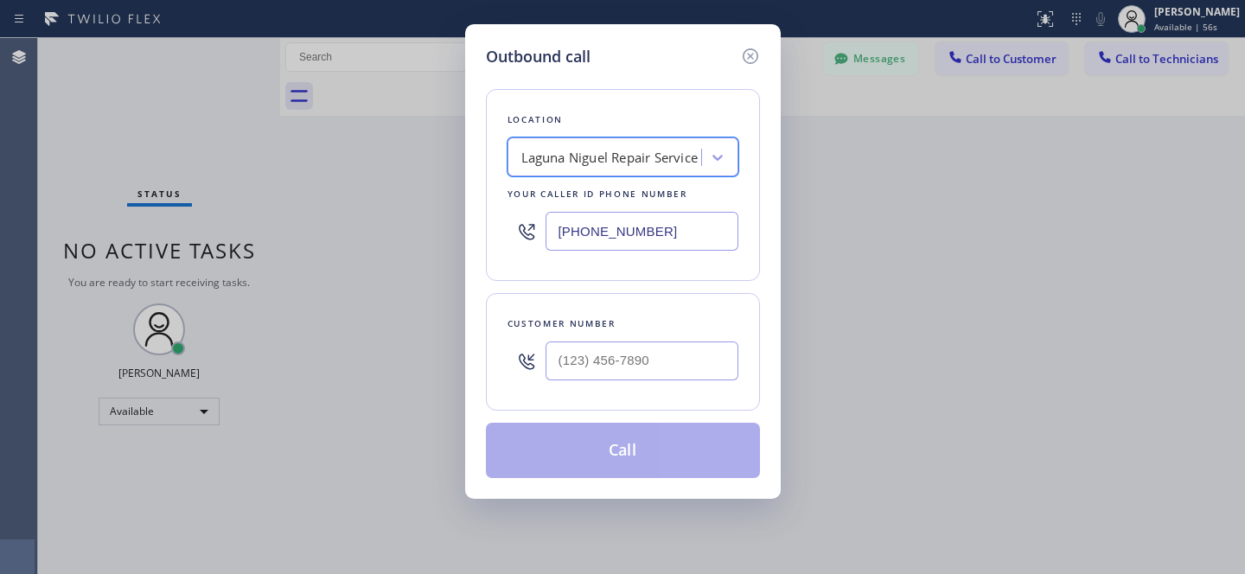
scroll to position [0, 1]
click at [668, 342] on div at bounding box center [642, 361] width 193 height 56
click at [697, 361] on input "(___) ___-____" at bounding box center [642, 361] width 193 height 39
paste input "808) 755-5293"
type input "[PHONE_NUMBER]"
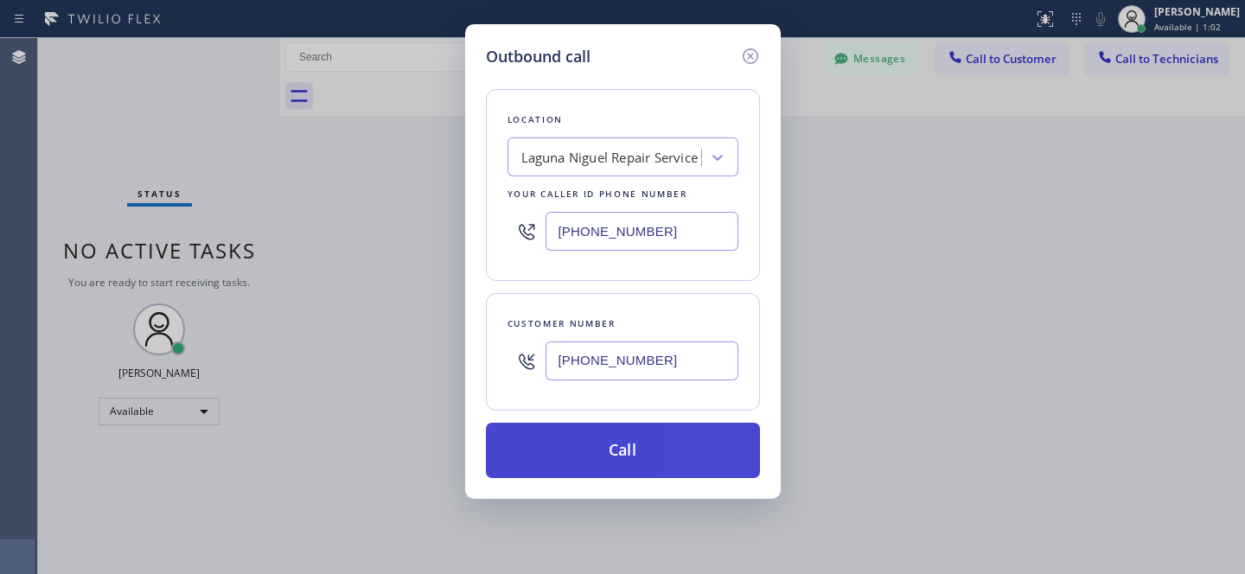
click at [681, 455] on button "Call" at bounding box center [623, 450] width 274 height 55
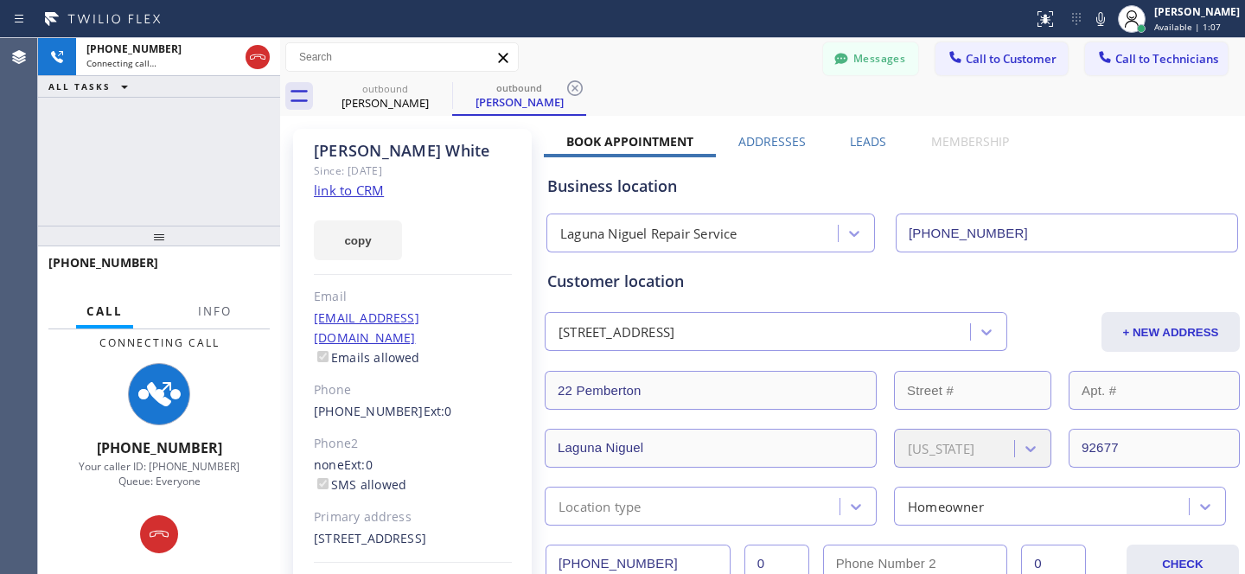
type input "(949) 202-5983"
click at [862, 55] on button "Messages" at bounding box center [870, 58] width 95 height 33
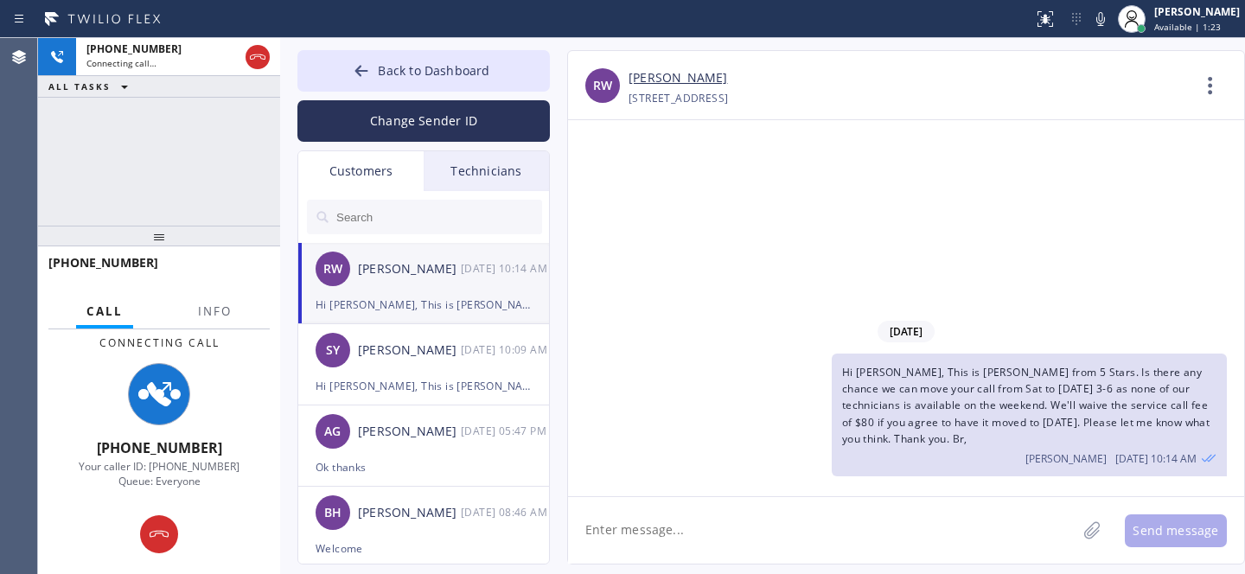
click at [1003, 409] on span "Hi [PERSON_NAME], This is [PERSON_NAME] from 5 Stars. Is there any chance we ca…" at bounding box center [1026, 405] width 368 height 81
drag, startPoint x: 1007, startPoint y: 392, endPoint x: 1045, endPoint y: 388, distance: 38.2
click at [1045, 388] on span "Hi [PERSON_NAME], This is [PERSON_NAME] from 5 Stars. Is there any chance we ca…" at bounding box center [1026, 405] width 368 height 81
copy span "Mon 3-6"
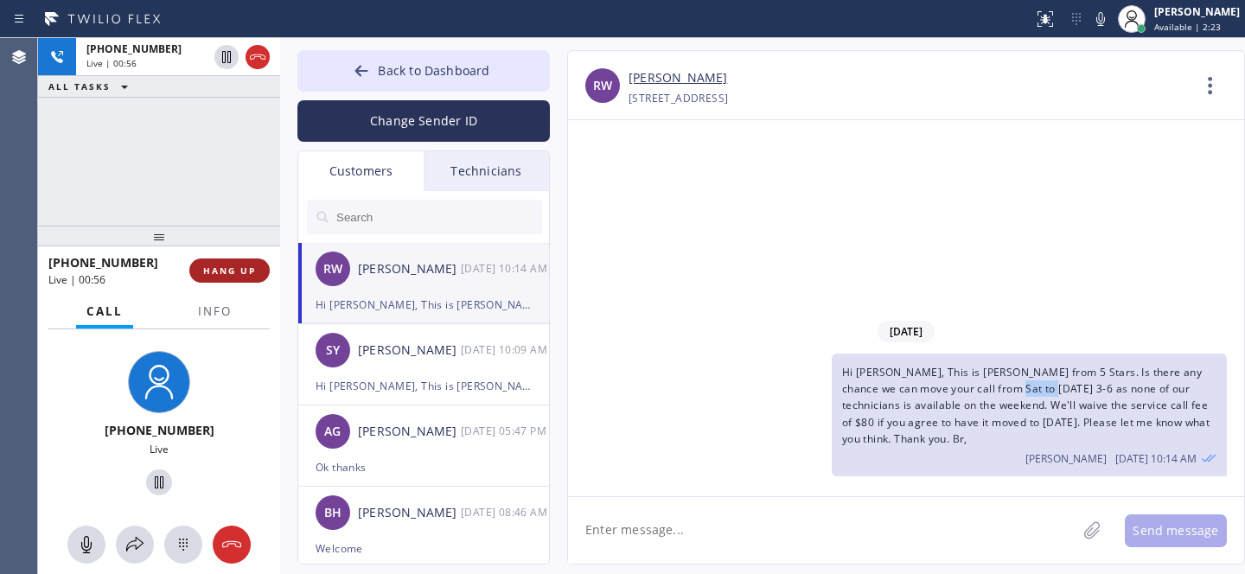
click at [239, 272] on span "HANG UP" at bounding box center [229, 271] width 53 height 12
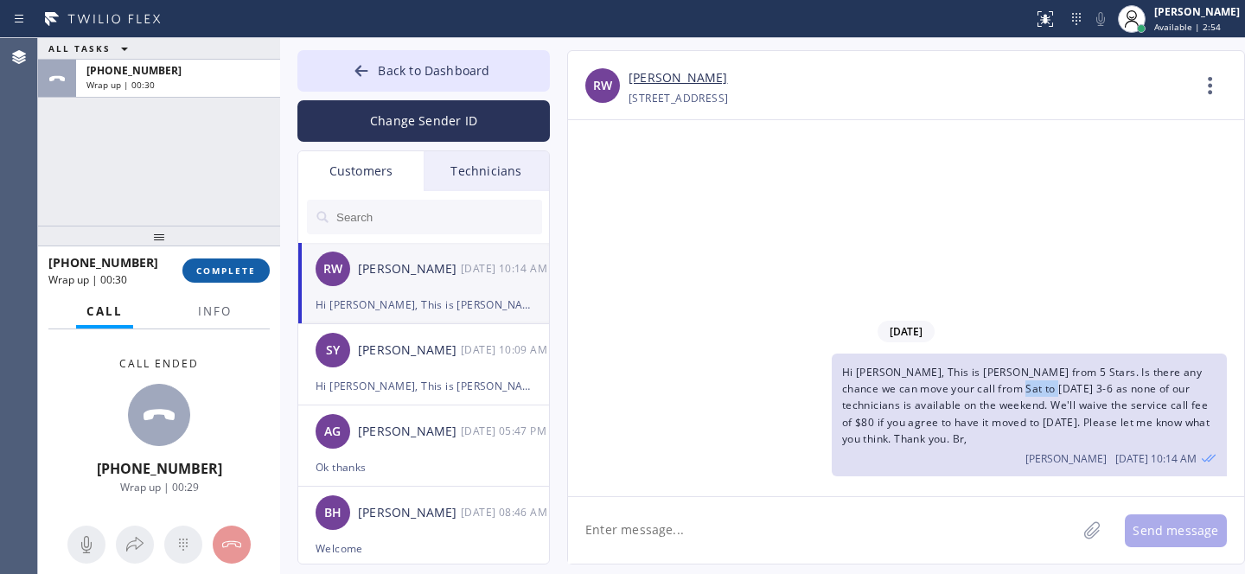
click at [255, 270] on span "COMPLETE" at bounding box center [226, 271] width 60 height 12
click at [390, 71] on span "Back to Dashboard" at bounding box center [434, 70] width 112 height 16
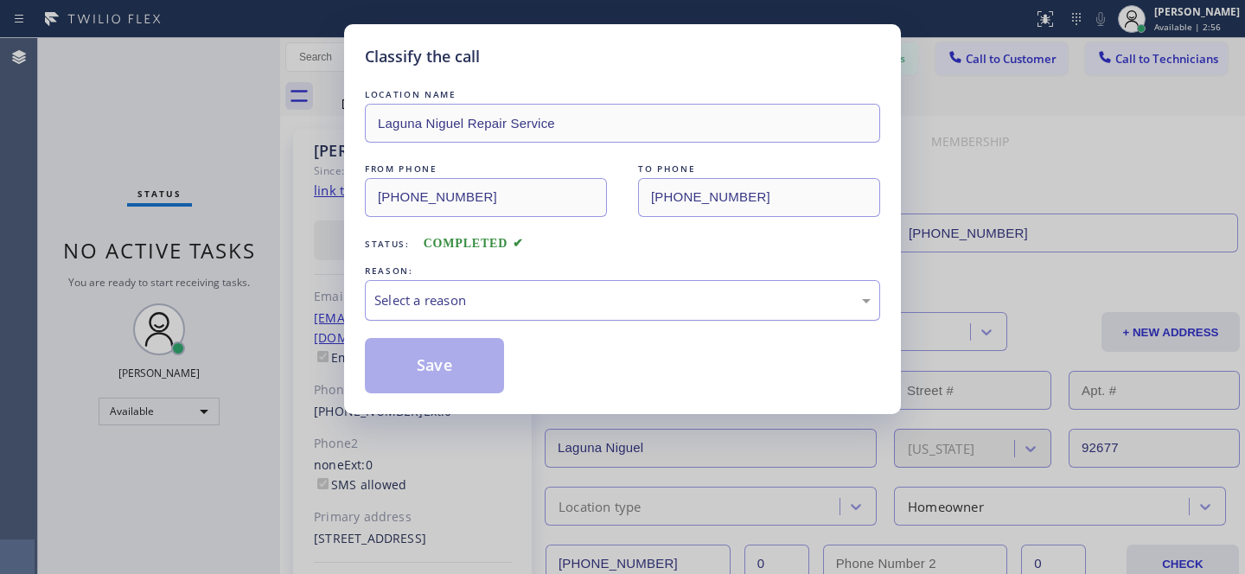
click at [554, 299] on div "Select a reason" at bounding box center [622, 301] width 496 height 20
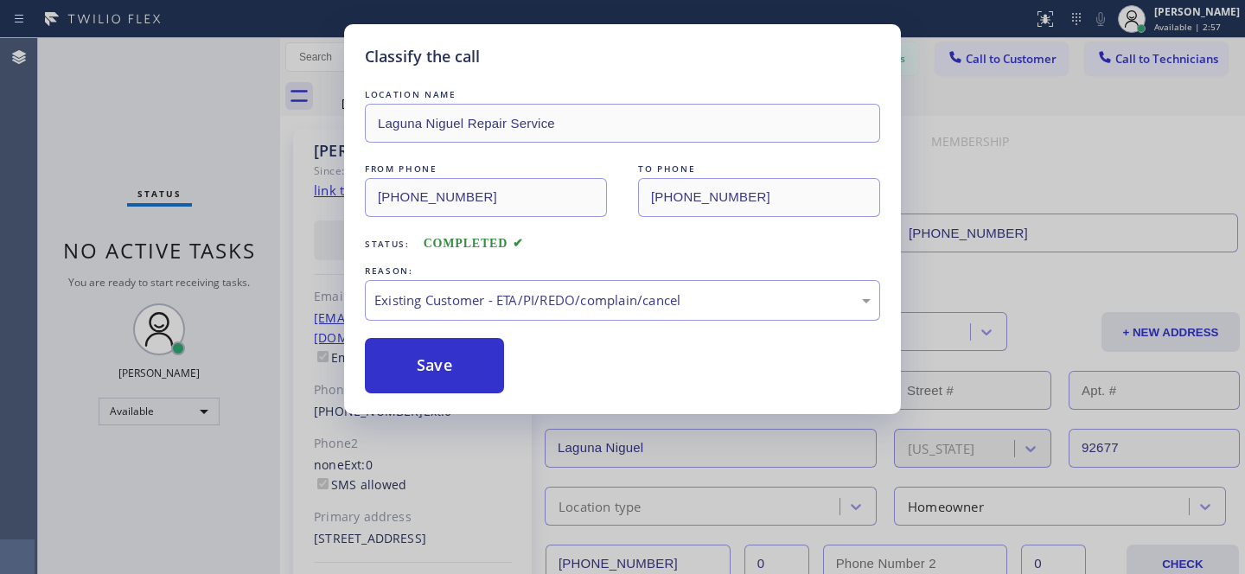
click at [509, 385] on div "Save" at bounding box center [622, 365] width 515 height 55
click at [376, 361] on button "Save" at bounding box center [434, 365] width 139 height 55
click at [428, 362] on button "Save" at bounding box center [434, 365] width 139 height 55
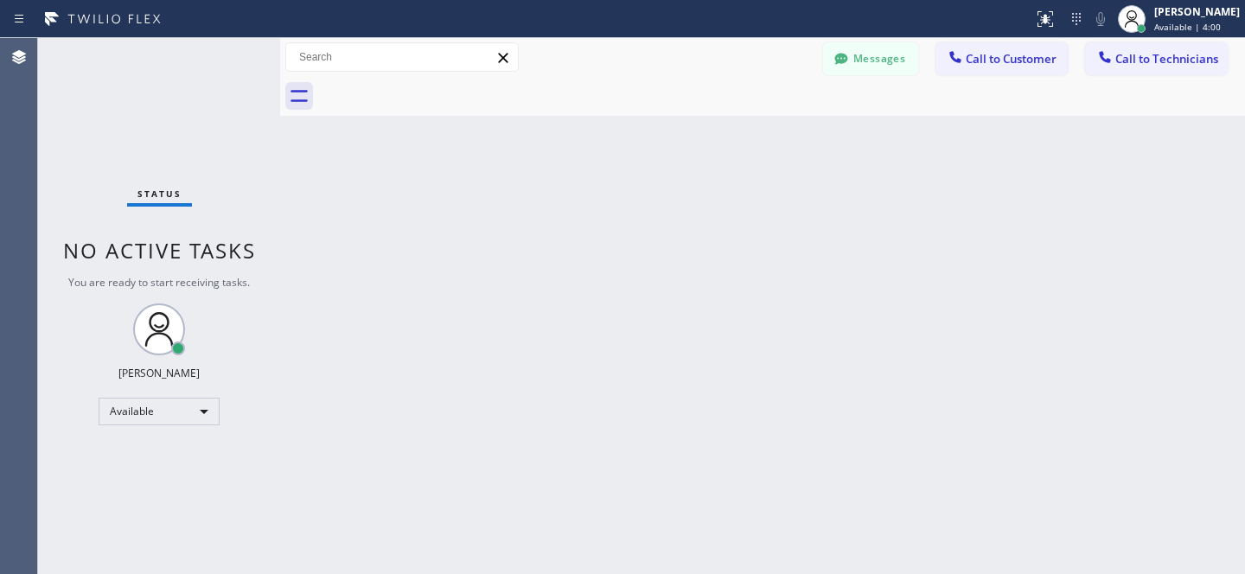
drag, startPoint x: 1000, startPoint y: 52, endPoint x: 858, endPoint y: 138, distance: 166.1
click at [999, 51] on span "Call to Customer" at bounding box center [1011, 59] width 91 height 16
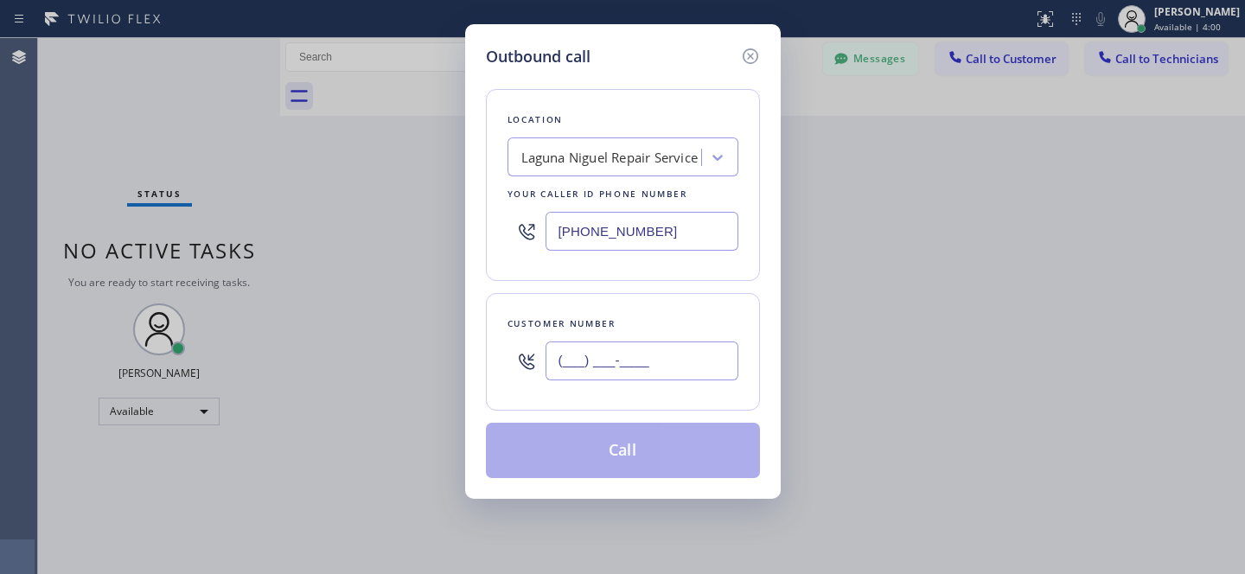
click at [599, 342] on input "(___) ___-____" at bounding box center [642, 361] width 193 height 39
paste input "858) 335-3162"
type input "(858) 335-3162"
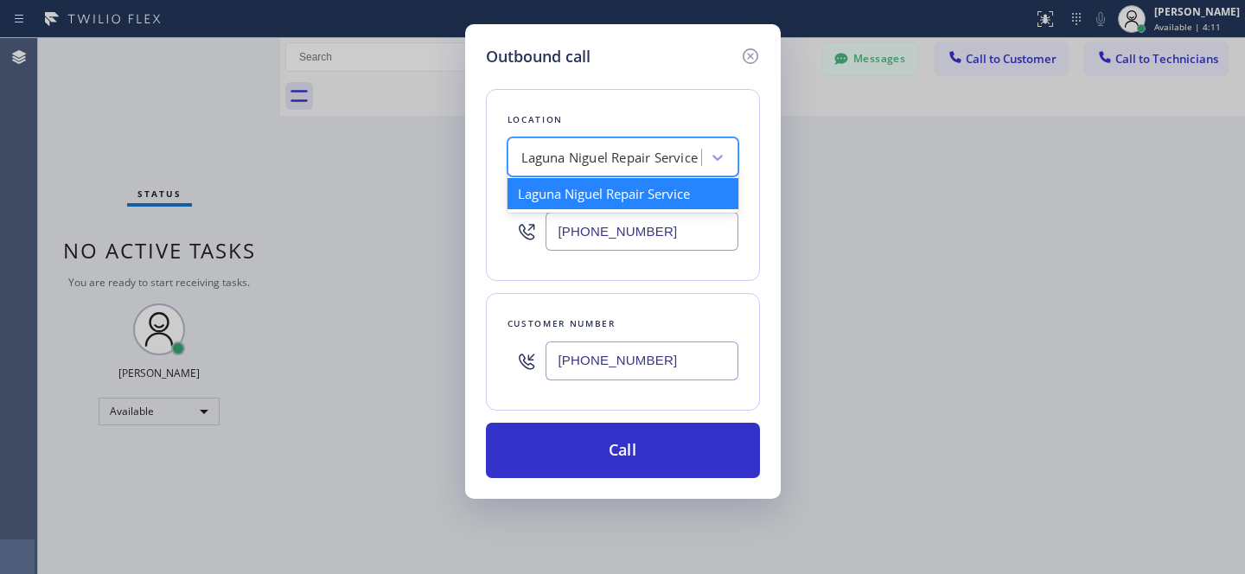
click at [601, 159] on div "Laguna Niguel Repair Service" at bounding box center [609, 158] width 177 height 20
paste input "5 Star Appliance Repair Emails"
type input "5 Star Appliance Repair Emails"
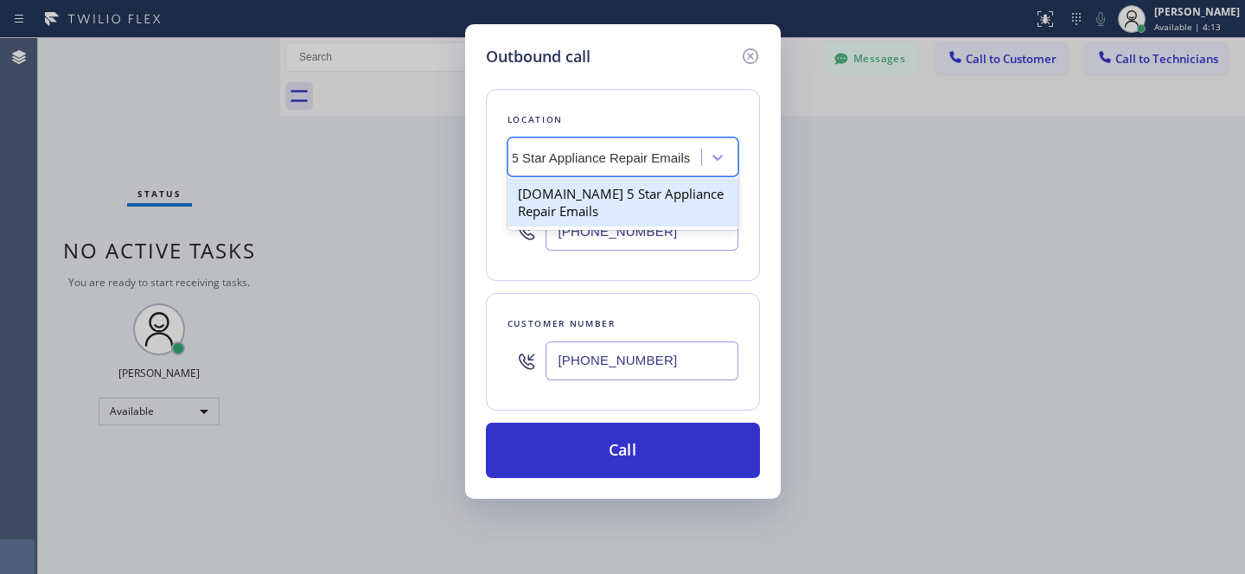
click at [575, 201] on div "4C.Email 5 Star Appliance Repair Emails" at bounding box center [623, 202] width 231 height 48
type input "(844) 735-4685"
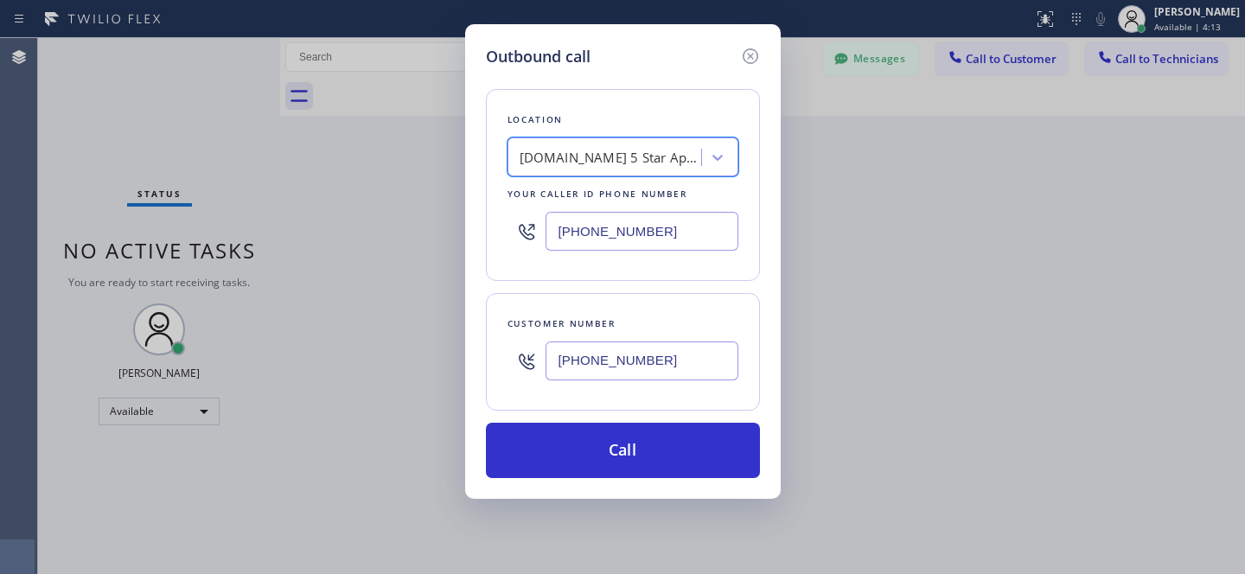
scroll to position [0, 2]
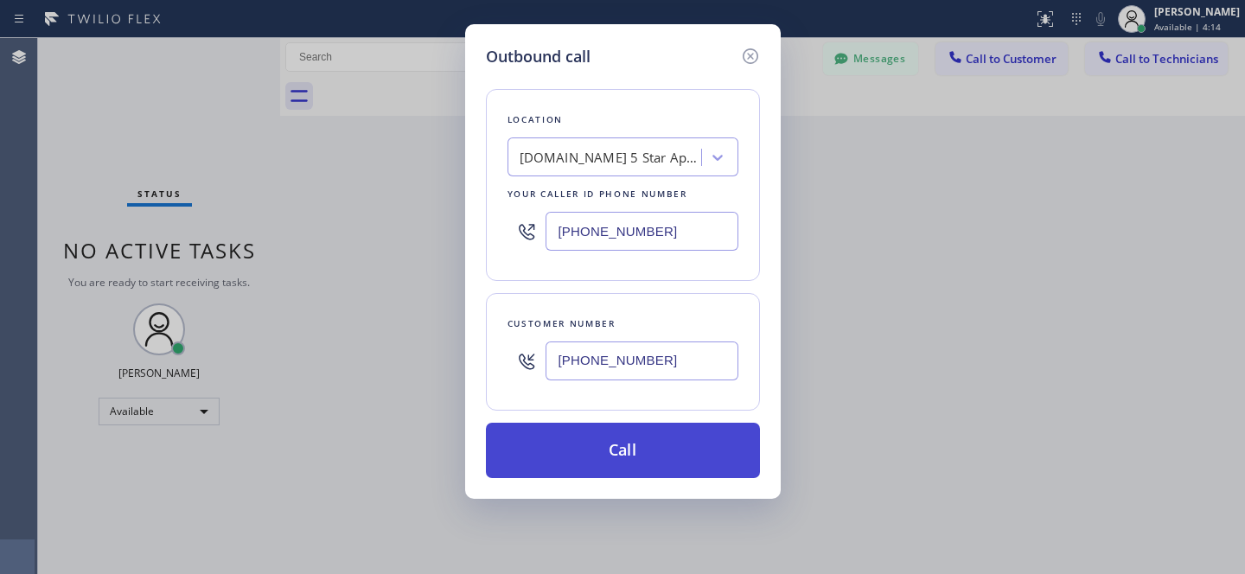
drag, startPoint x: 668, startPoint y: 460, endPoint x: 690, endPoint y: 468, distance: 23.8
click at [668, 460] on button "Call" at bounding box center [623, 450] width 274 height 55
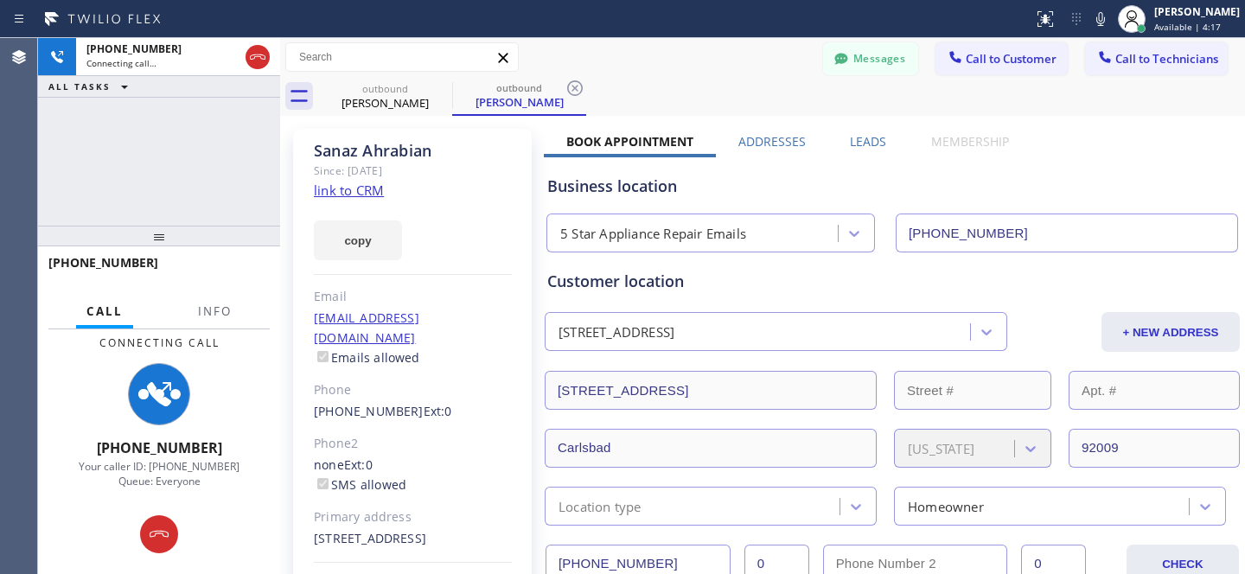
type input "(844) 735-4685"
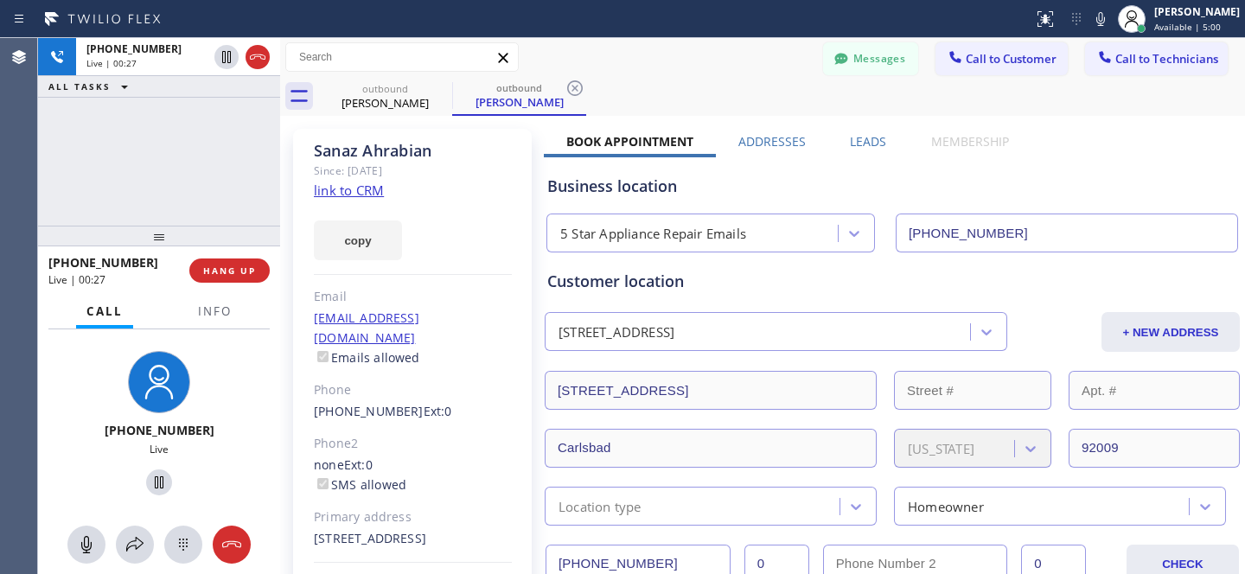
click at [660, 74] on div "Messages Call to Customer Call to Technicians Outbound call Location 5 Star App…" at bounding box center [762, 57] width 965 height 39
click at [235, 271] on span "HANG UP" at bounding box center [229, 271] width 53 height 12
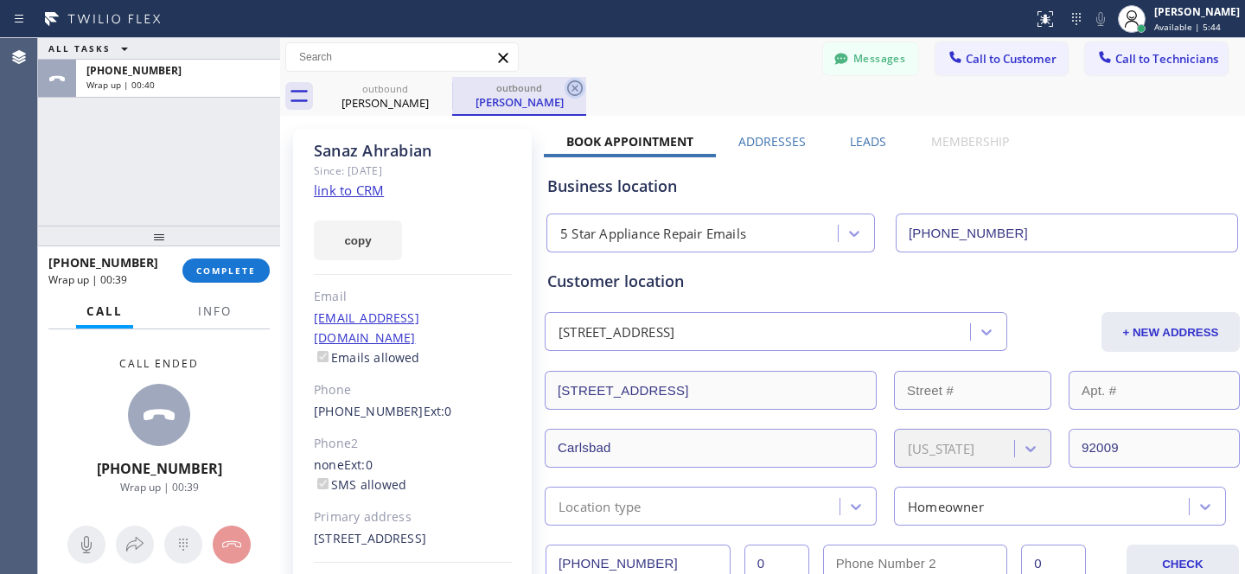
click at [573, 86] on icon at bounding box center [575, 88] width 16 height 16
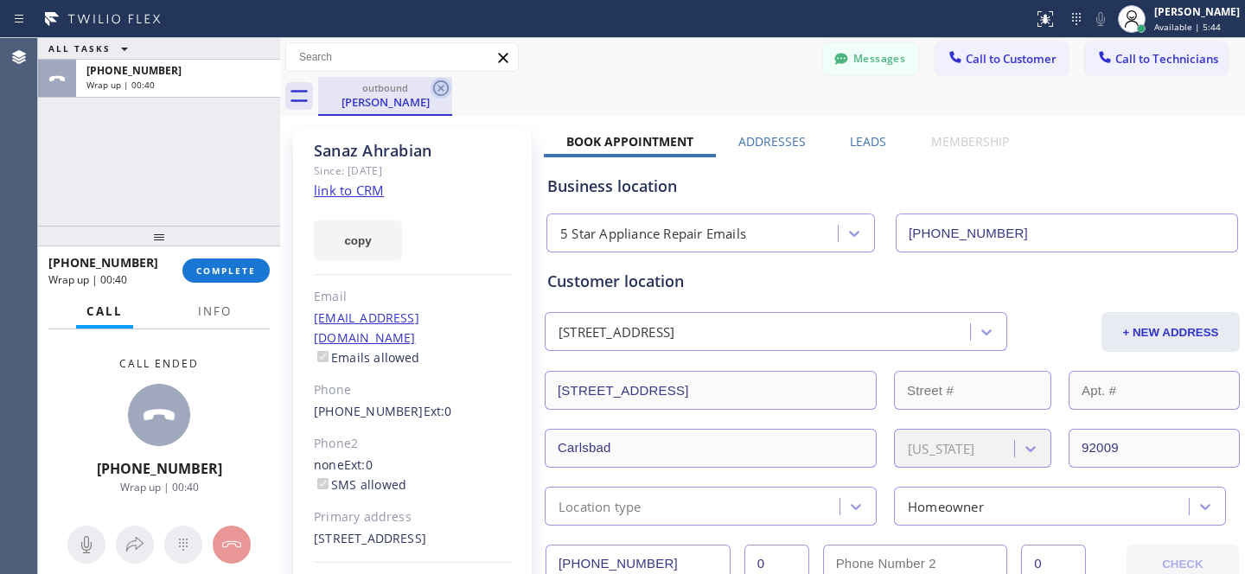
click at [444, 88] on icon at bounding box center [441, 88] width 21 height 21
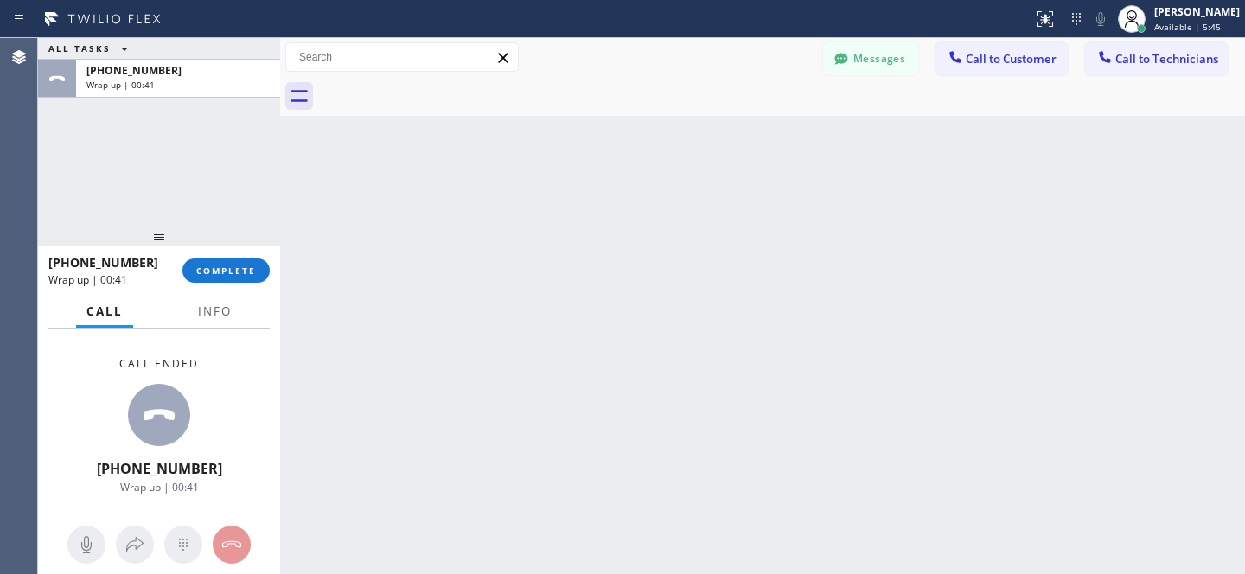
click at [254, 257] on div "+18583353162 Wrap up | 00:41 COMPLETE" at bounding box center [158, 270] width 221 height 45
click at [246, 265] on span "COMPLETE" at bounding box center [226, 271] width 60 height 12
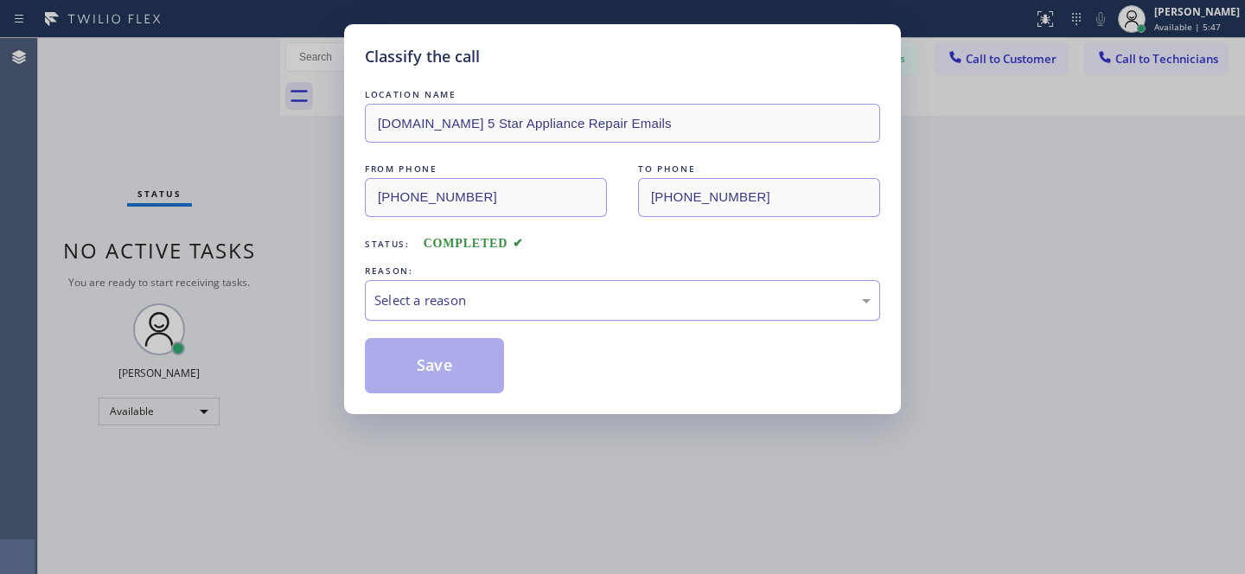
drag, startPoint x: 475, startPoint y: 312, endPoint x: 477, endPoint y: 321, distance: 8.8
click at [476, 312] on div "Select a reason" at bounding box center [622, 300] width 515 height 41
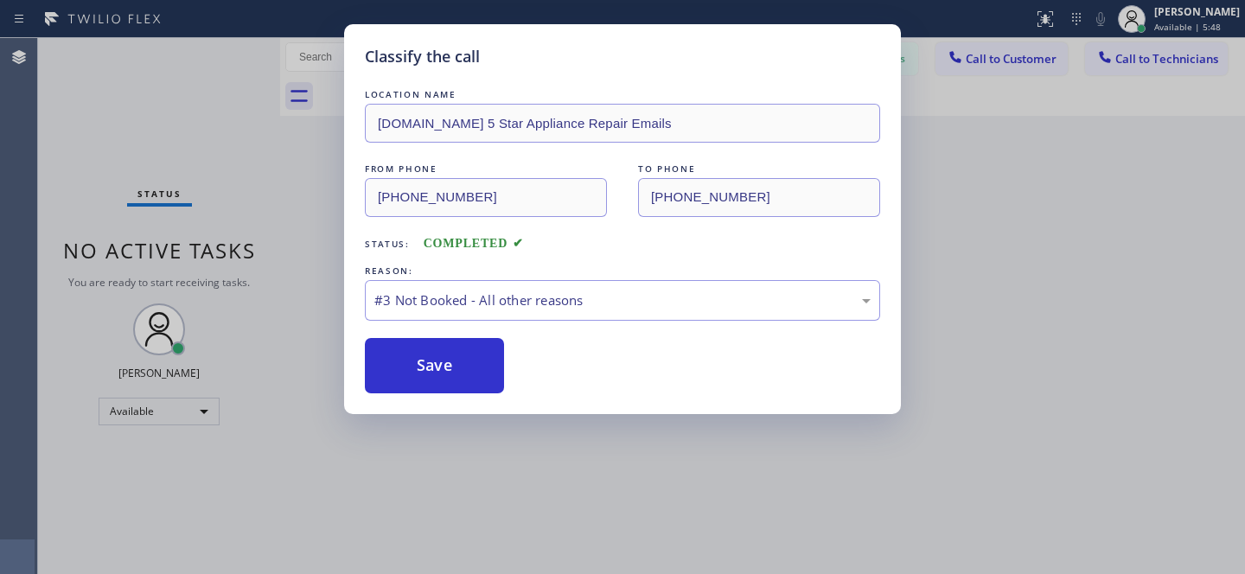
click at [474, 395] on div "Classify the call LOCATION NAME 4C.Email 5 Star Appliance Repair Emails FROM PH…" at bounding box center [622, 219] width 557 height 390
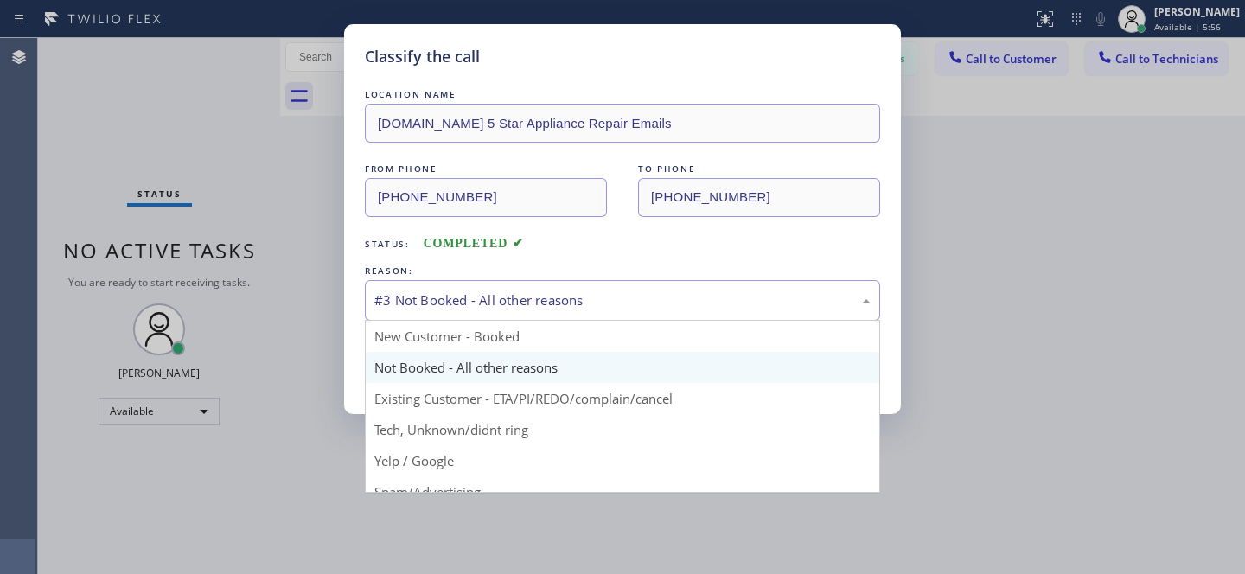
click at [574, 305] on div "#3 Not Booked - All other reasons" at bounding box center [622, 301] width 496 height 20
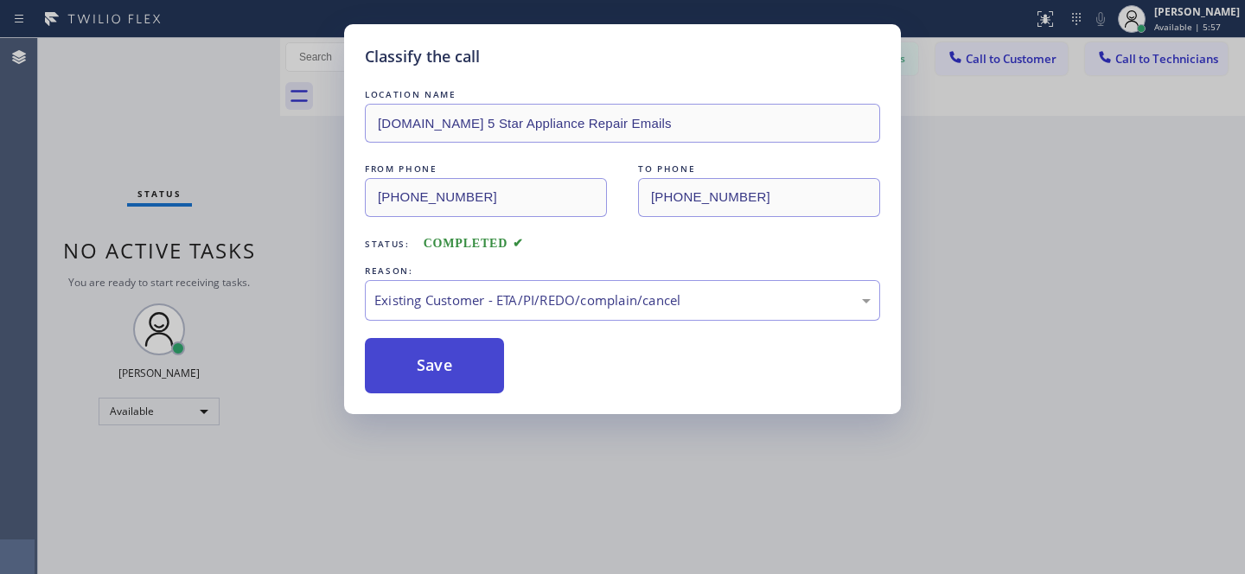
click at [464, 387] on button "Save" at bounding box center [434, 365] width 139 height 55
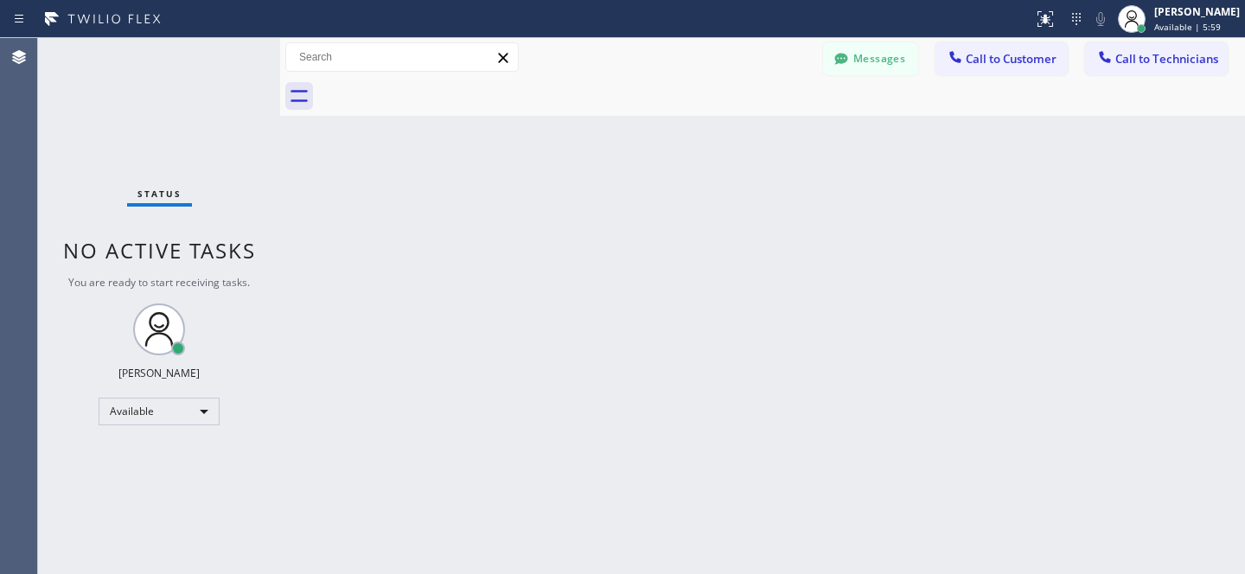
drag, startPoint x: 1002, startPoint y: 61, endPoint x: 988, endPoint y: 67, distance: 15.9
click at [1002, 61] on span "Call to Customer" at bounding box center [1011, 59] width 91 height 16
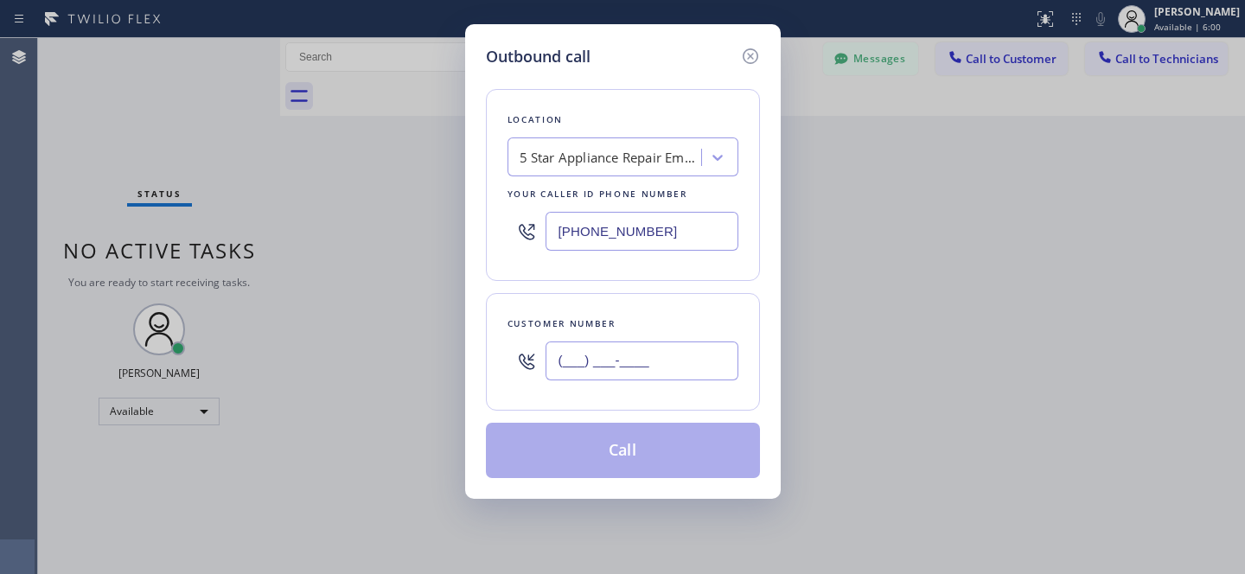
drag, startPoint x: 633, startPoint y: 368, endPoint x: 663, endPoint y: 357, distance: 32.0
click at [633, 368] on input "(___) ___-____" at bounding box center [642, 361] width 193 height 39
paste input "619) 701-3201"
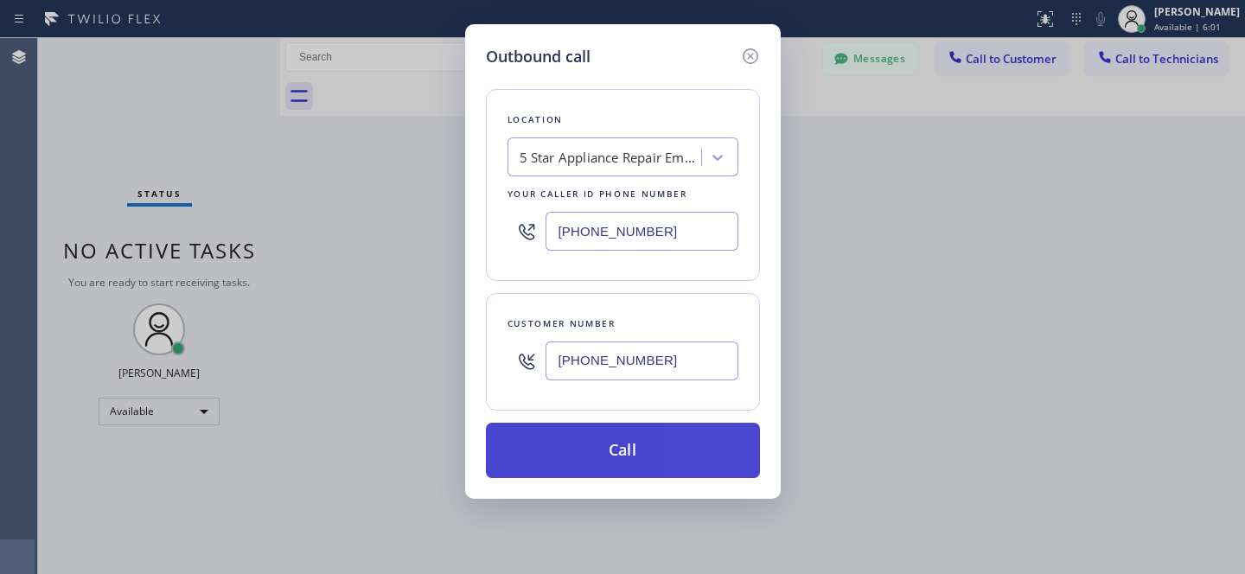
type input "(619) 701-3201"
click at [694, 455] on button "Call" at bounding box center [623, 450] width 274 height 55
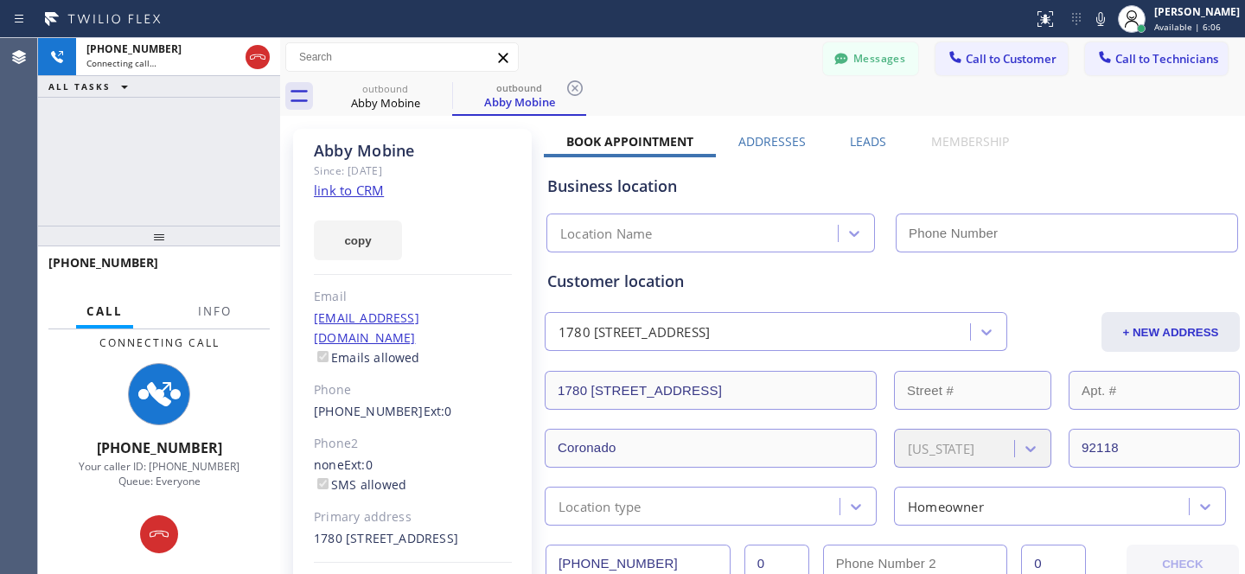
type input "(844) 735-4685"
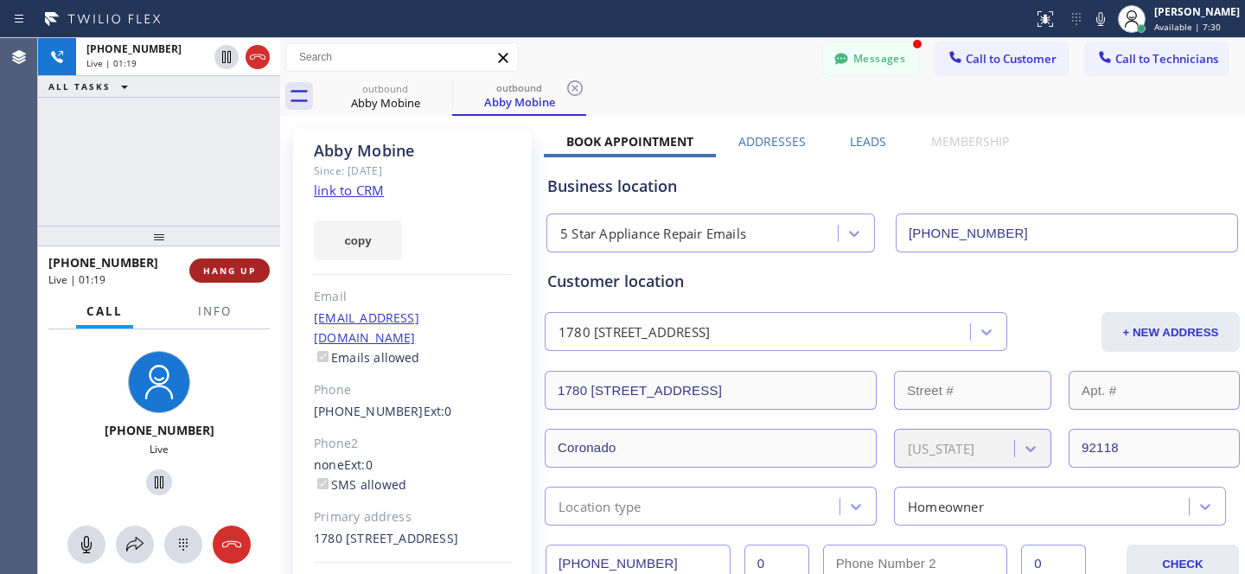
click at [239, 270] on span "HANG UP" at bounding box center [229, 271] width 53 height 12
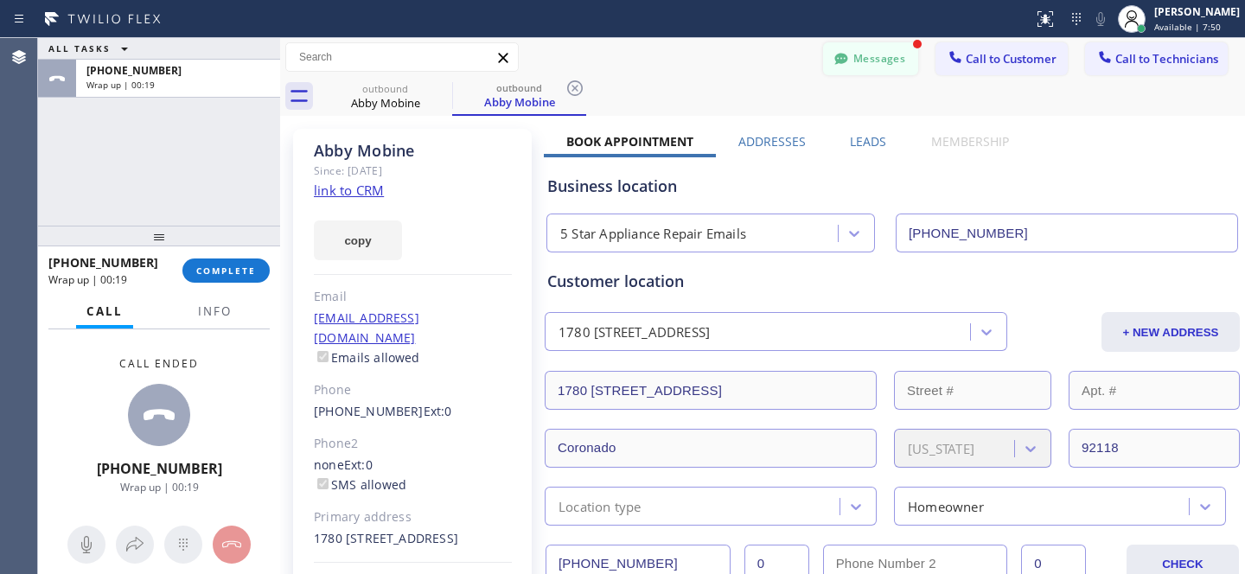
click at [854, 64] on button "Messages" at bounding box center [870, 58] width 95 height 33
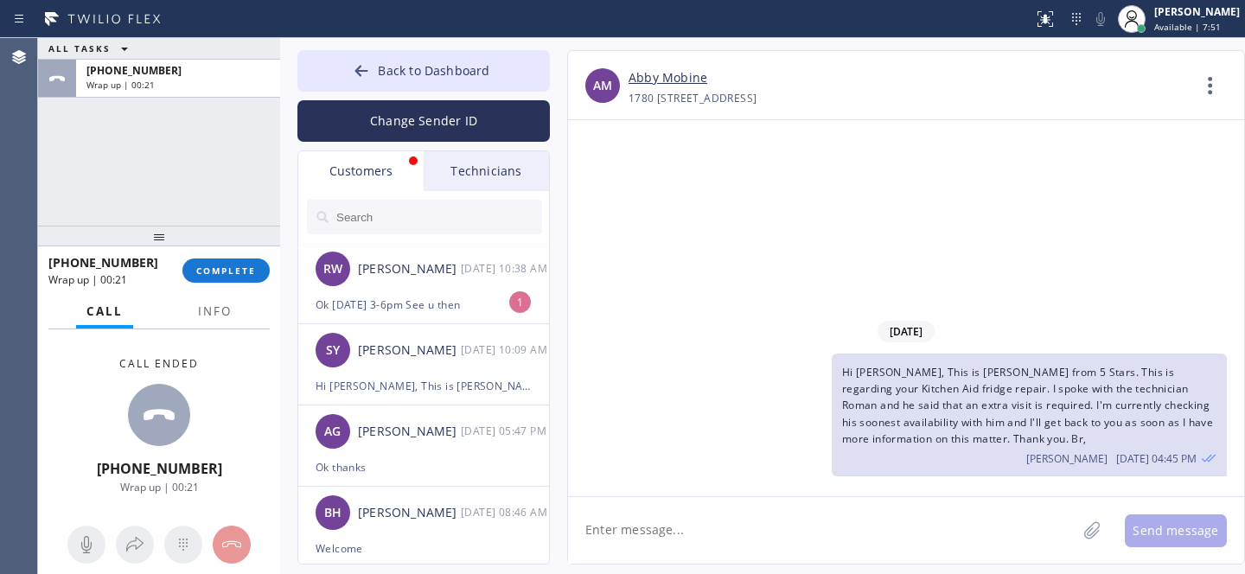
click at [404, 283] on div "RW Ray White 09/25 10:38 AM" at bounding box center [424, 269] width 253 height 52
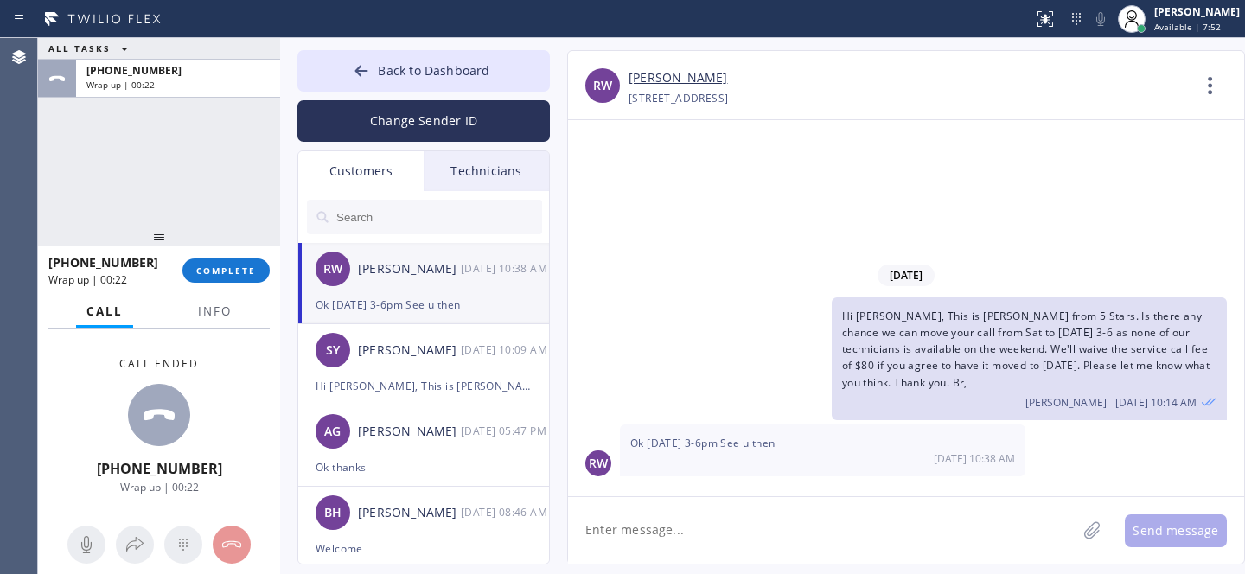
click at [758, 512] on textarea at bounding box center [822, 530] width 509 height 67
type textarea "Rescheduled. Service call fee waived. Thank you."
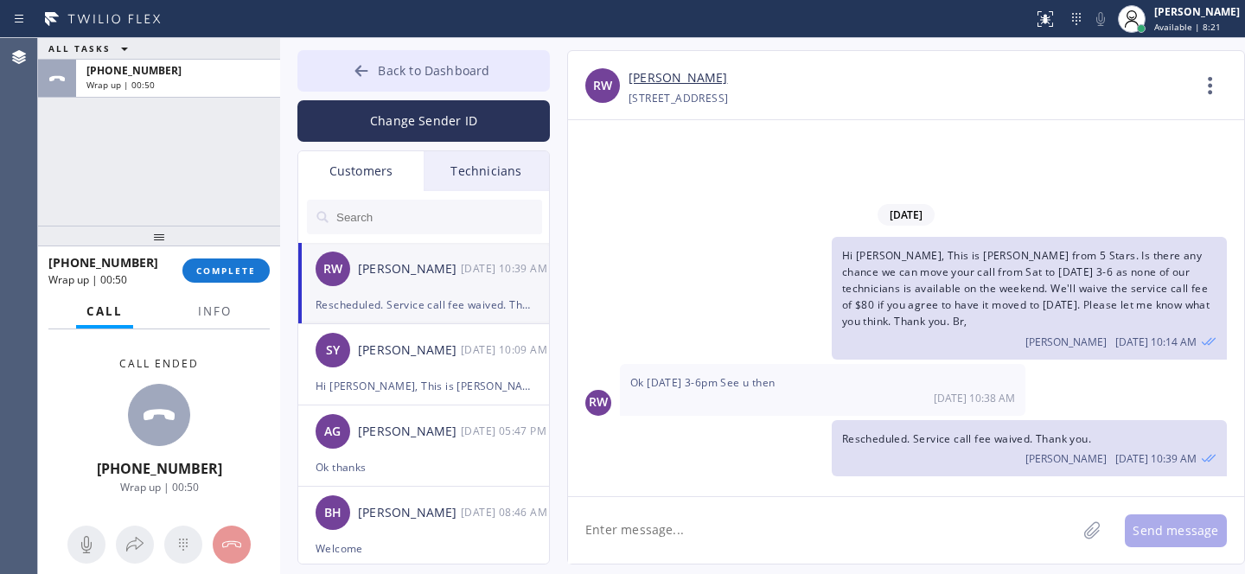
click at [362, 75] on icon at bounding box center [361, 70] width 17 height 17
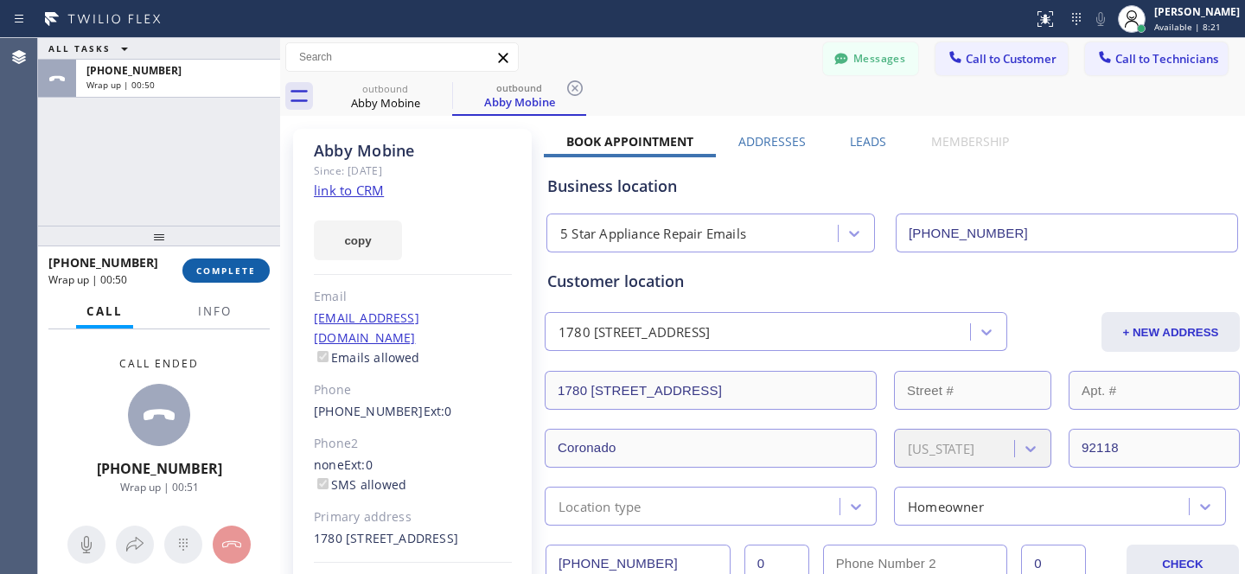
click at [260, 266] on button "COMPLETE" at bounding box center [225, 271] width 87 height 24
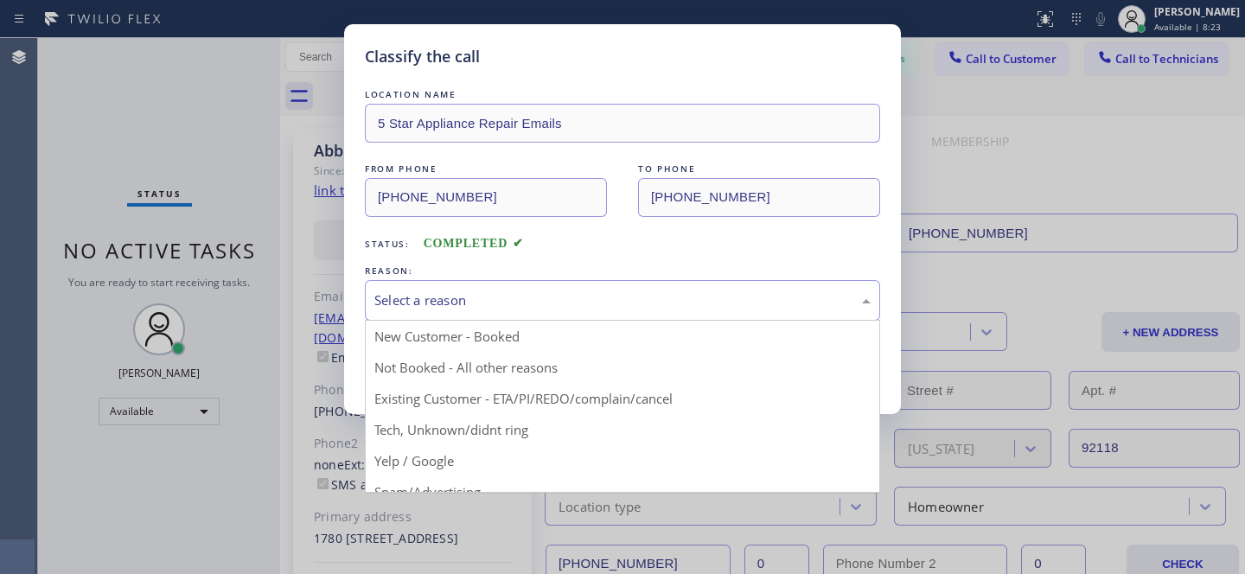
click at [518, 303] on div "Select a reason" at bounding box center [622, 301] width 496 height 20
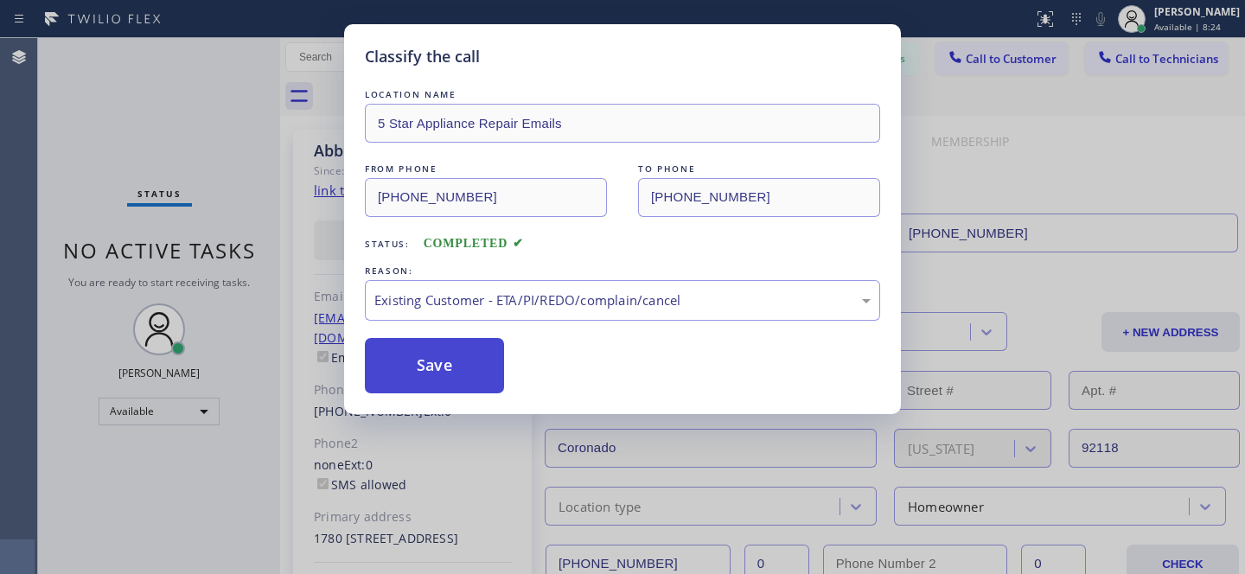
click at [400, 381] on button "Save" at bounding box center [434, 365] width 139 height 55
click at [177, 413] on div "Classify the call LOCATION NAME 5 Star Appliance Repair Emails FROM PHONE (844)…" at bounding box center [622, 287] width 1245 height 574
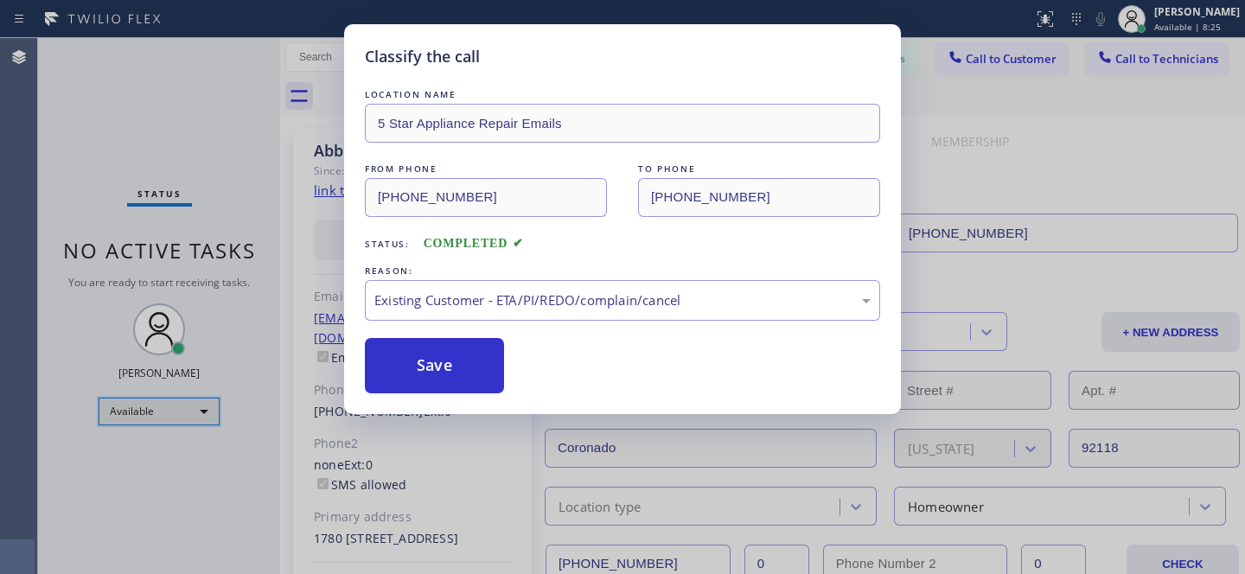
click at [155, 413] on div "Available" at bounding box center [159, 412] width 121 height 28
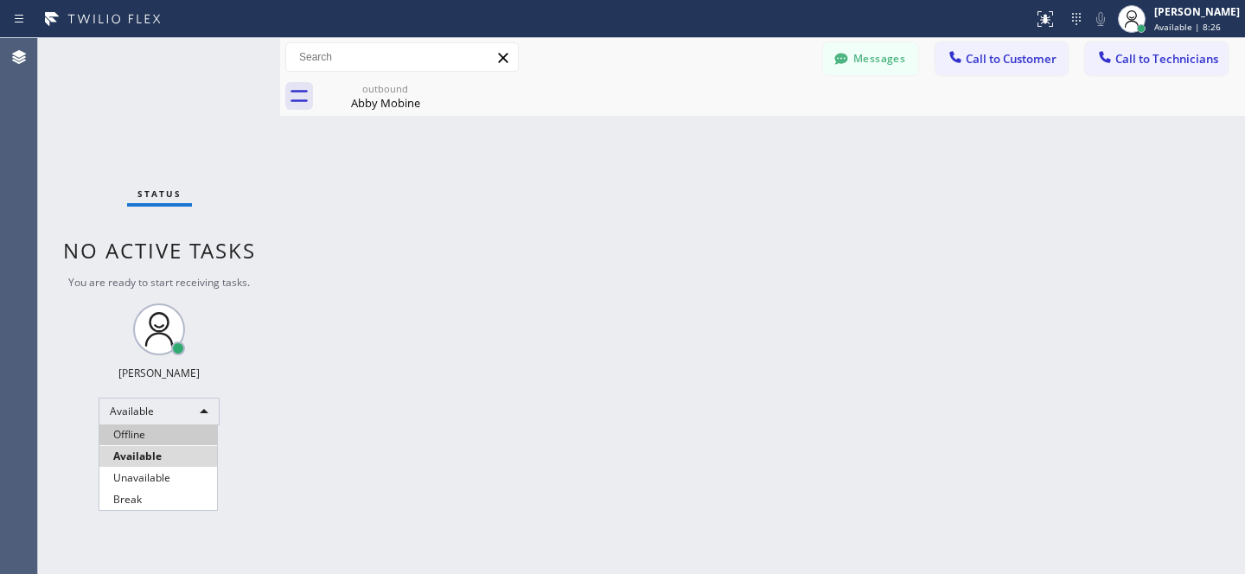
click at [140, 432] on li "Offline" at bounding box center [158, 435] width 118 height 21
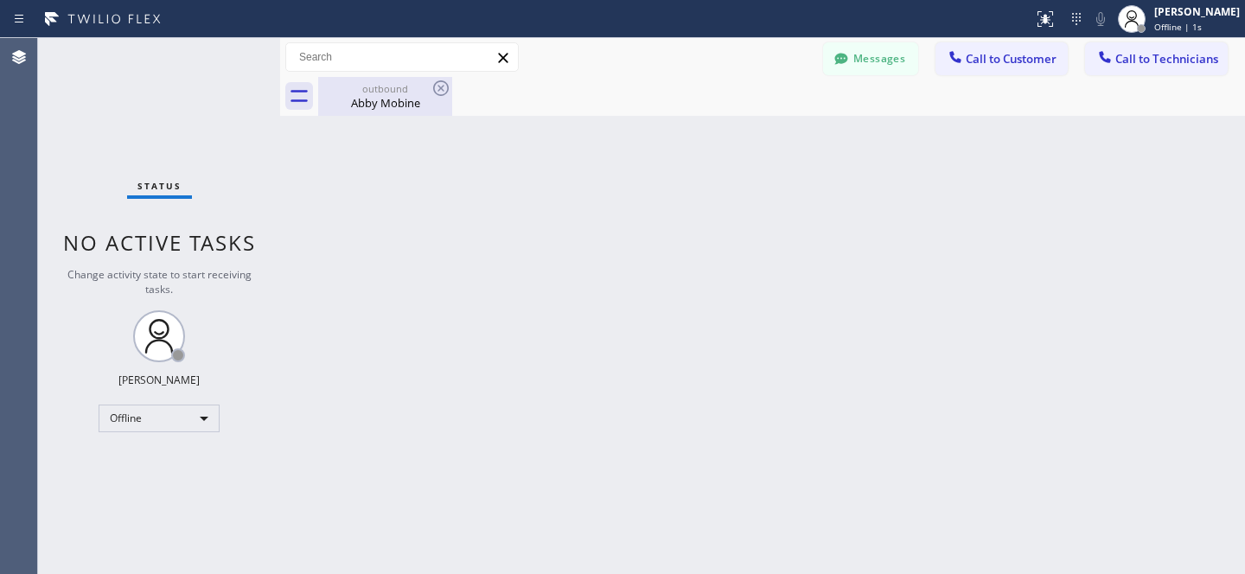
click at [361, 97] on div "Abby Mobine" at bounding box center [385, 103] width 131 height 16
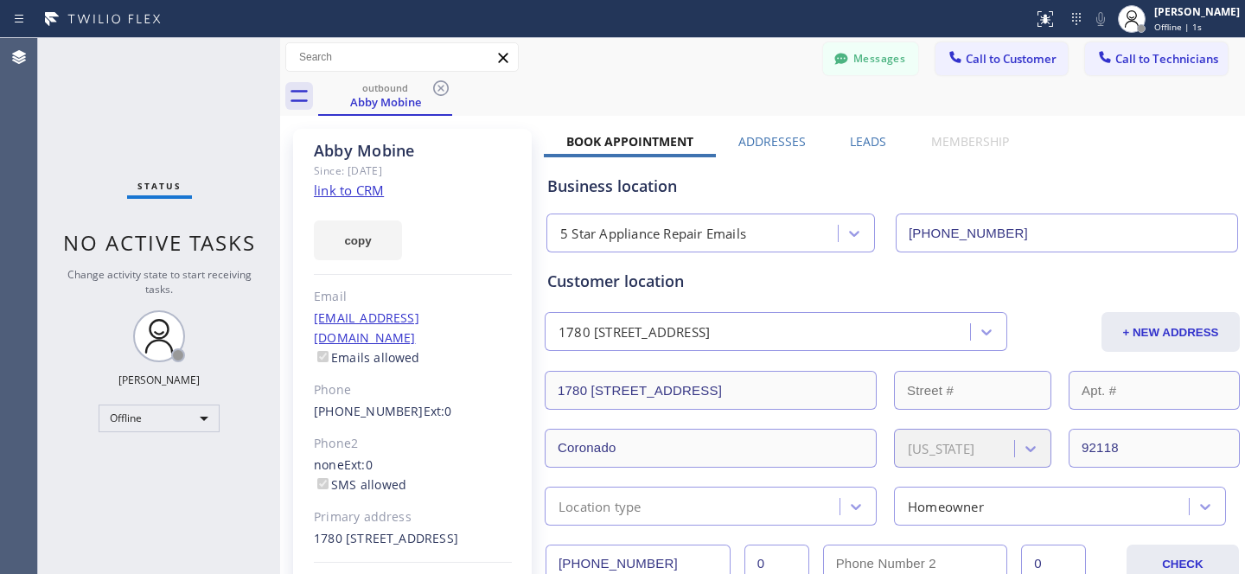
click at [441, 84] on icon at bounding box center [441, 88] width 21 height 21
